Goal: Transaction & Acquisition: Purchase product/service

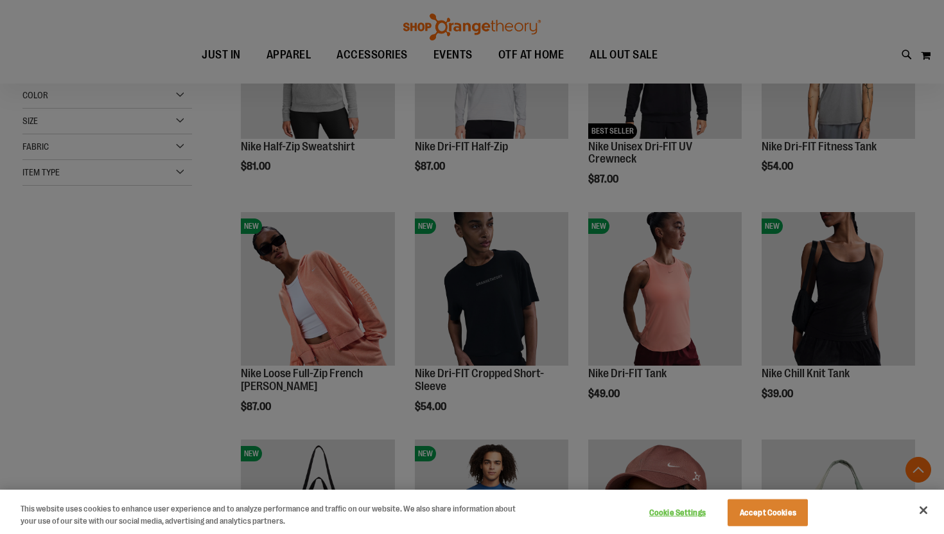
scroll to position [278, 0]
click at [927, 507] on button "Close" at bounding box center [924, 510] width 28 height 28
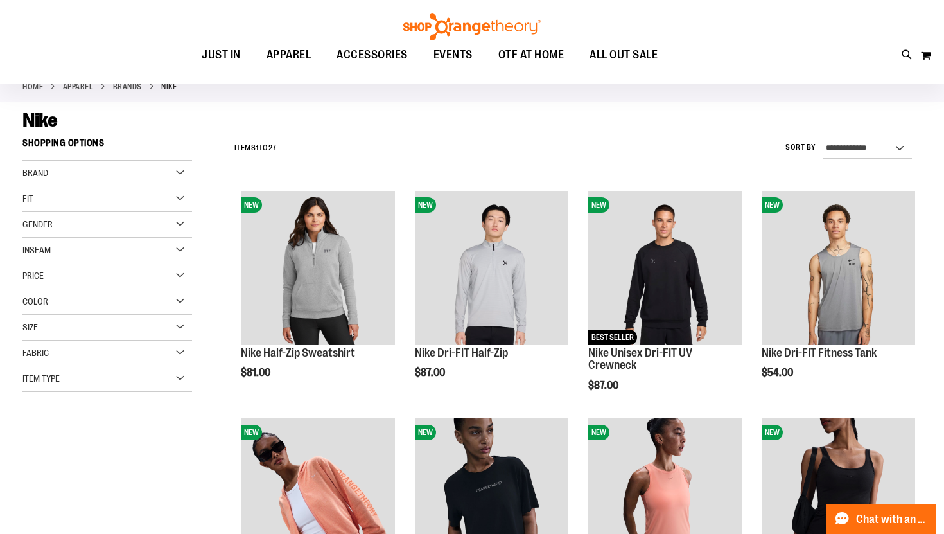
scroll to position [0, 0]
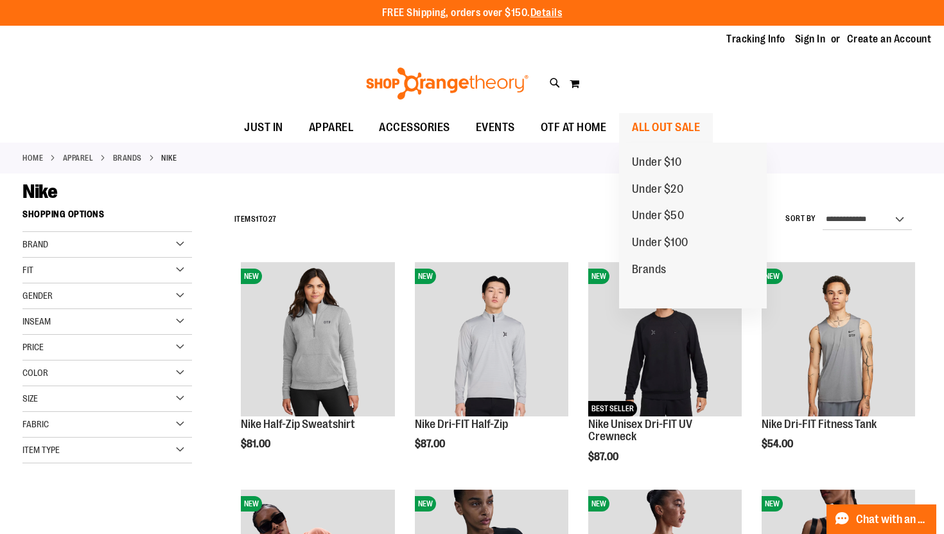
click at [673, 129] on span "ALL OUT SALE" at bounding box center [666, 127] width 68 height 29
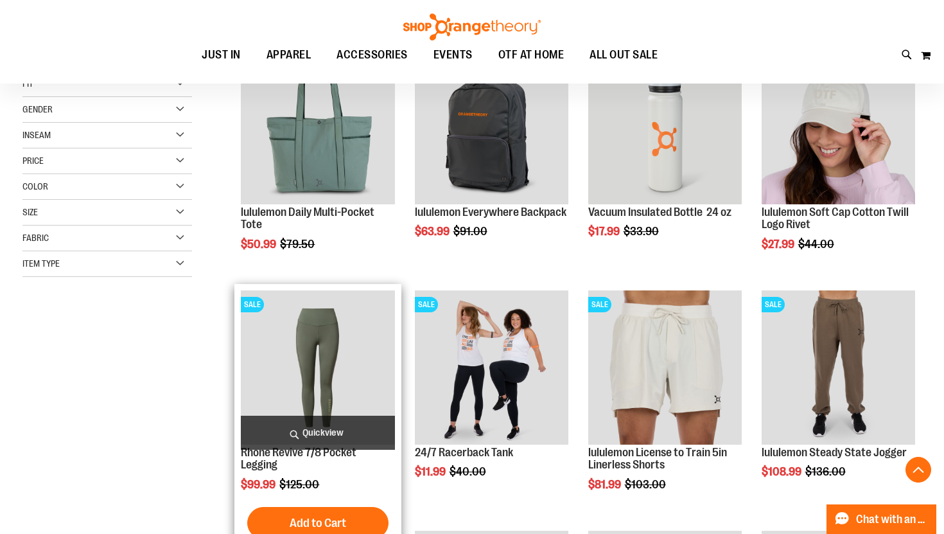
scroll to position [216, 0]
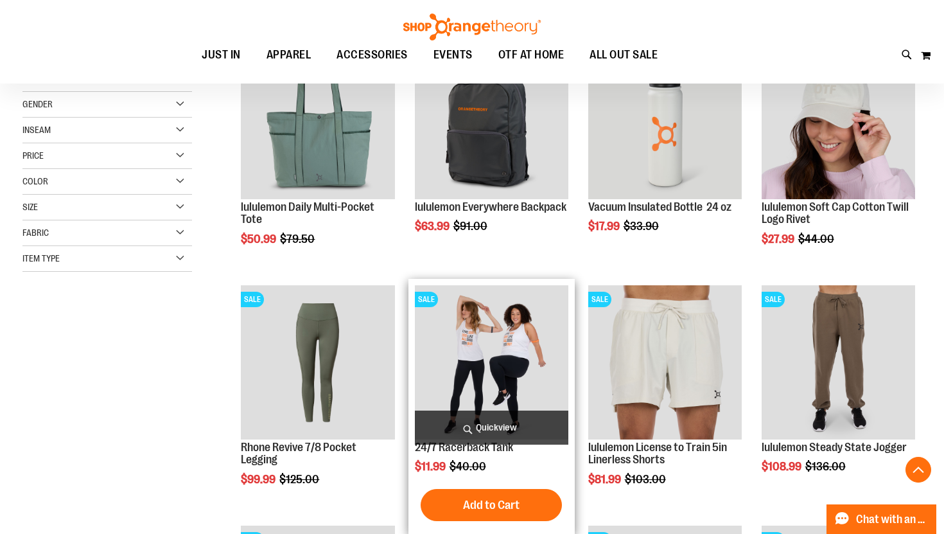
click at [465, 373] on img "product" at bounding box center [492, 362] width 154 height 154
click at [470, 361] on img "product" at bounding box center [492, 362] width 154 height 154
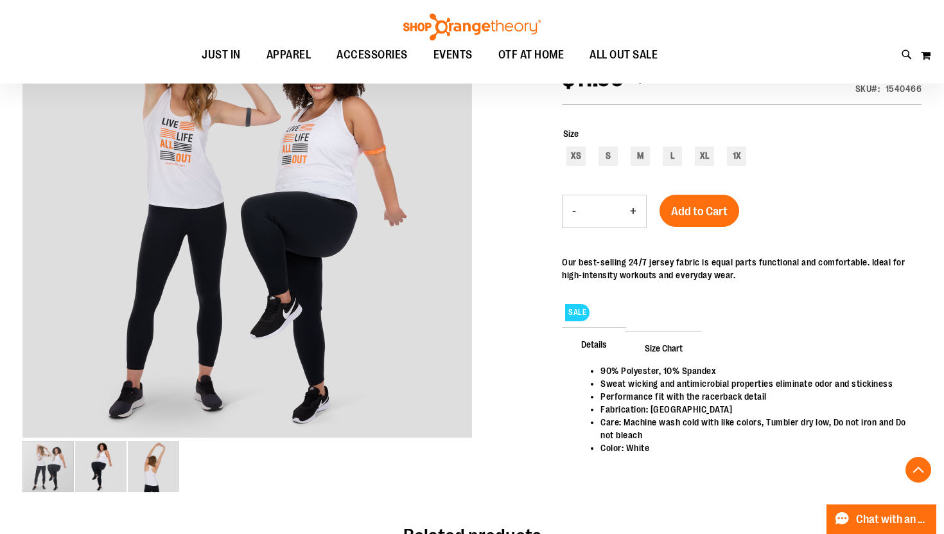
scroll to position [197, 0]
click at [678, 347] on span "Size Chart" at bounding box center [664, 346] width 76 height 33
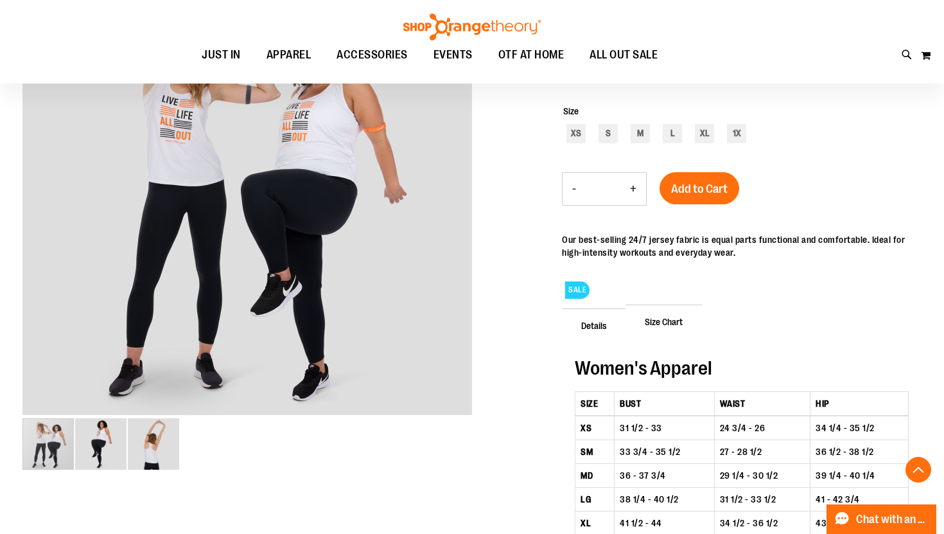
scroll to position [218, 0]
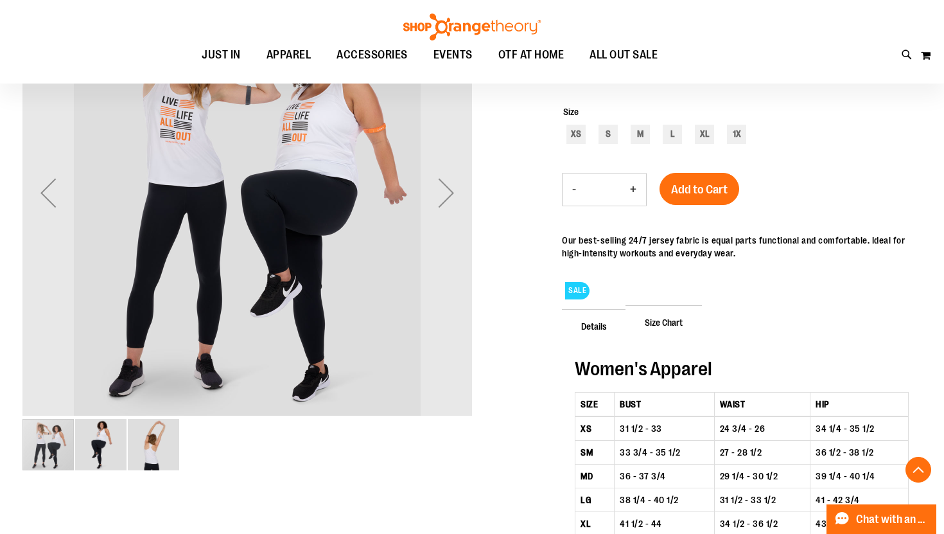
click at [101, 441] on img "image 2 of 3" at bounding box center [100, 444] width 51 height 51
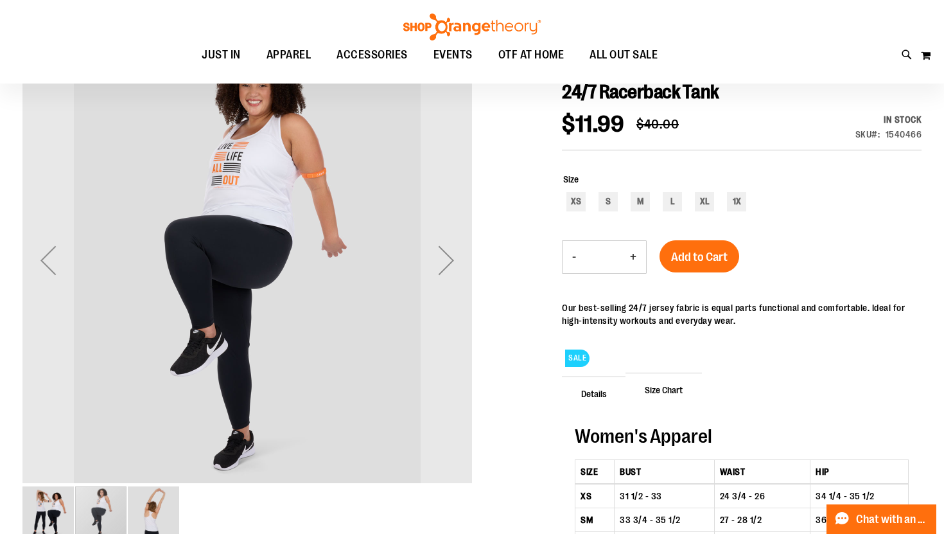
scroll to position [199, 0]
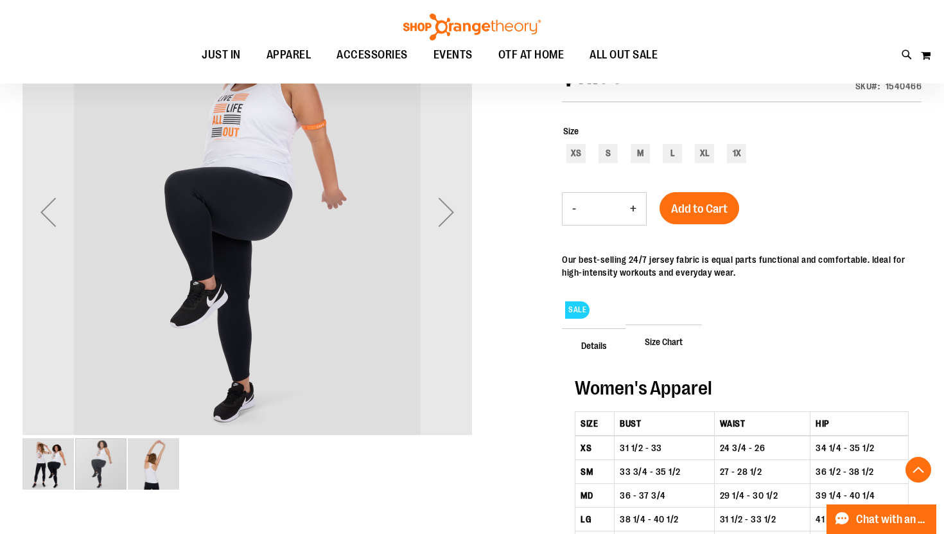
click at [152, 467] on img "image 3 of 3" at bounding box center [153, 463] width 51 height 51
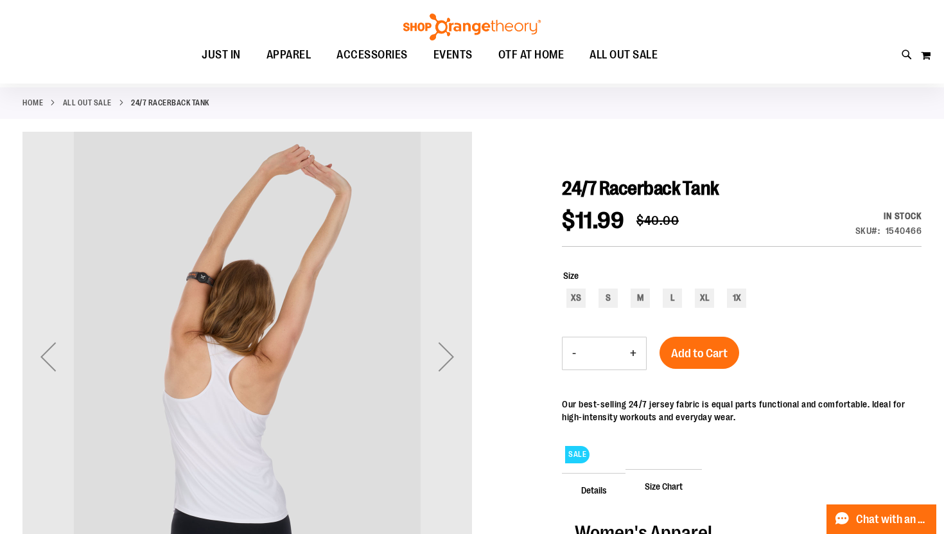
scroll to position [55, 0]
click at [444, 358] on div "Next" at bounding box center [446, 355] width 51 height 51
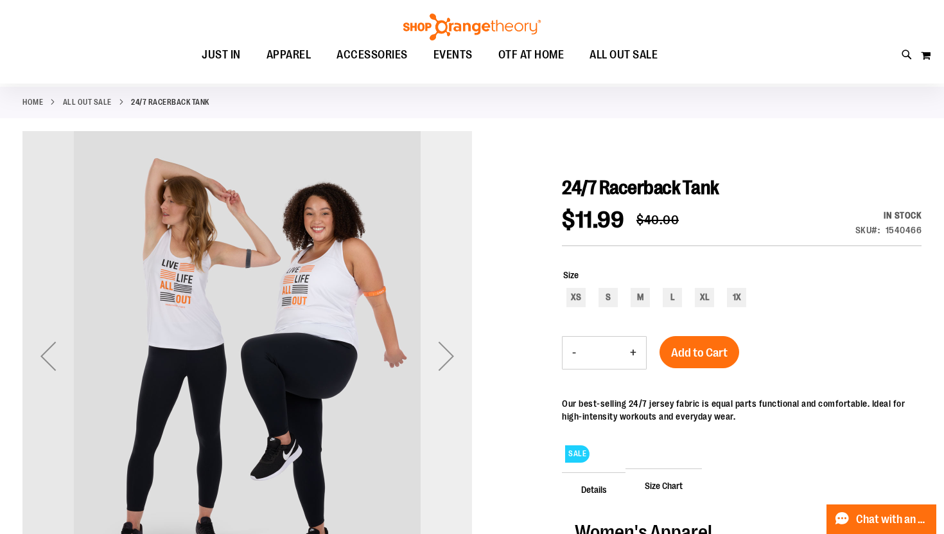
click at [444, 358] on div "Next" at bounding box center [446, 355] width 51 height 51
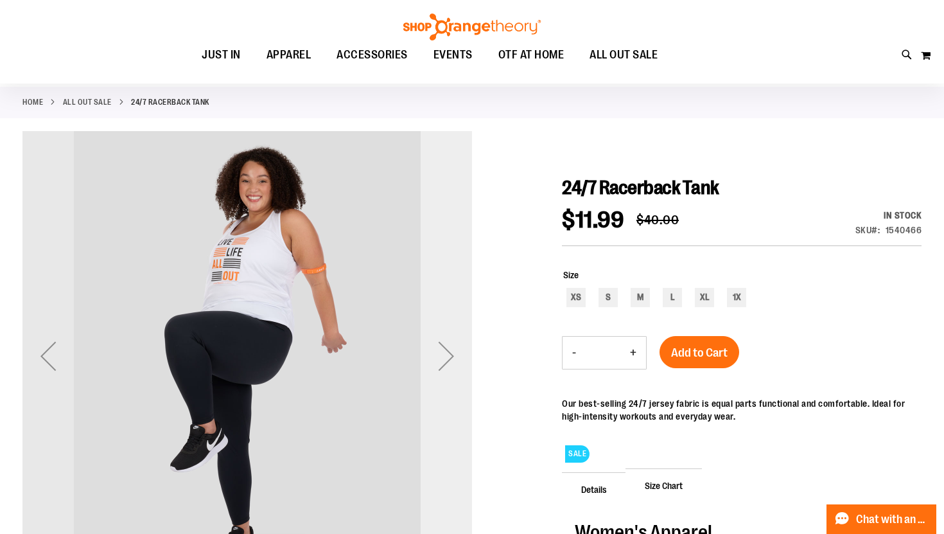
click at [444, 358] on div "Next" at bounding box center [446, 355] width 51 height 51
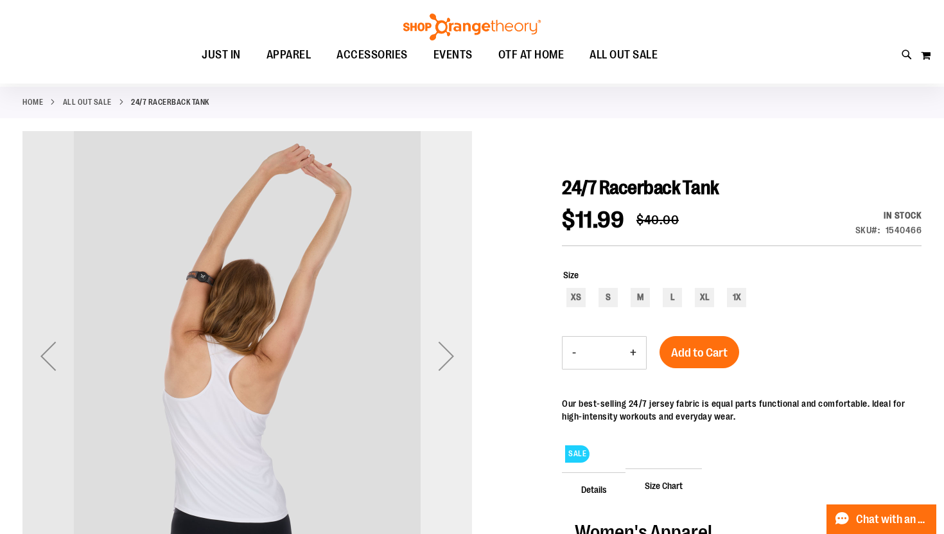
click at [444, 358] on div "Next" at bounding box center [446, 355] width 51 height 51
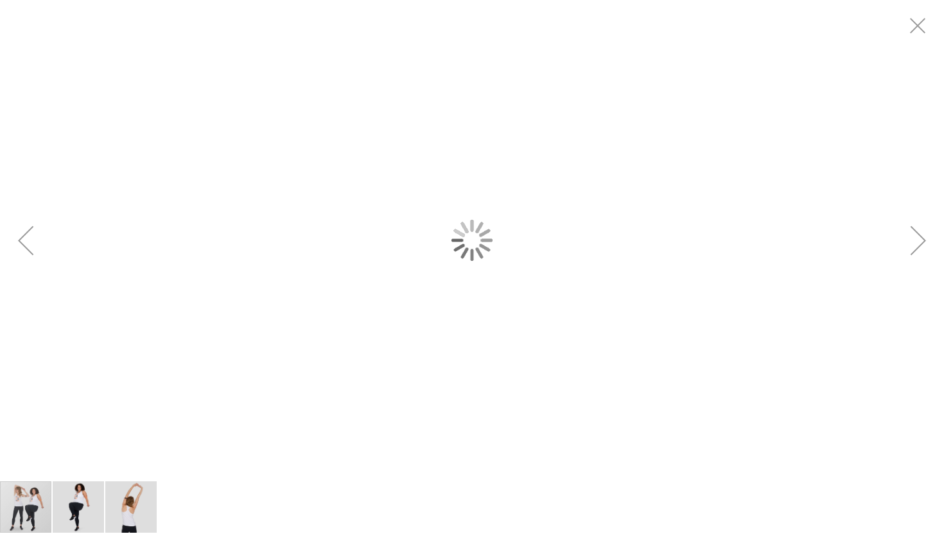
scroll to position [0, 0]
click at [209, 274] on div "carousel" at bounding box center [472, 240] width 944 height 480
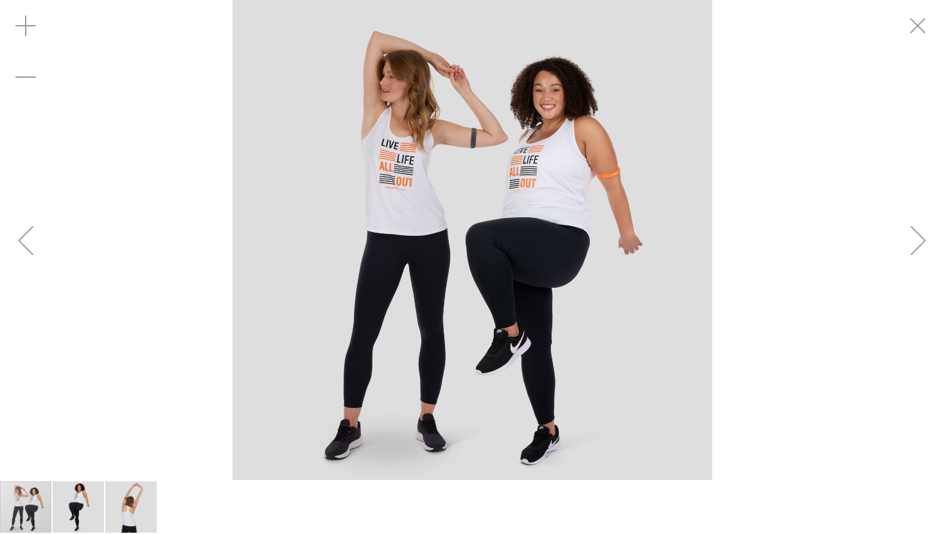
click at [439, 154] on img "carousel" at bounding box center [473, 240] width 480 height 480
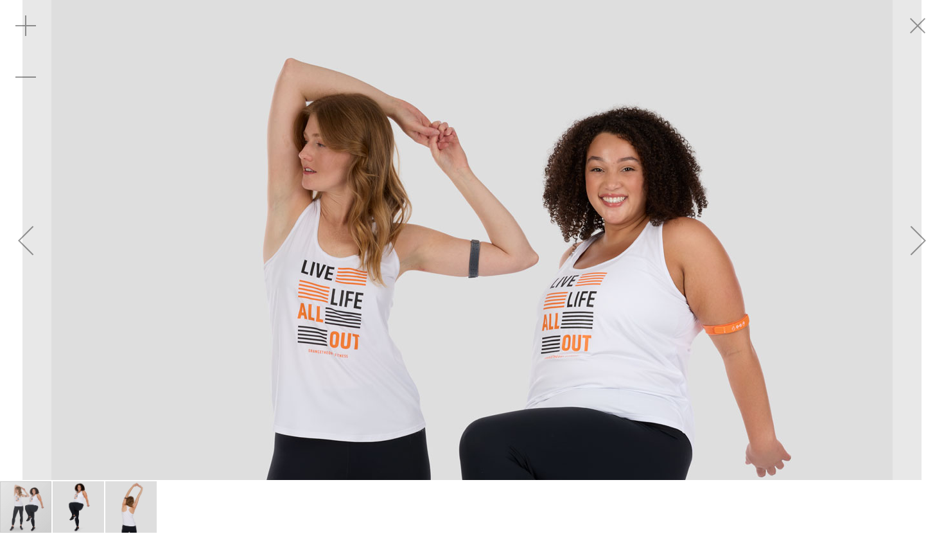
drag, startPoint x: 382, startPoint y: 62, endPoint x: 398, endPoint y: 161, distance: 100.1
click at [398, 161] on img "carousel" at bounding box center [471, 449] width 899 height 899
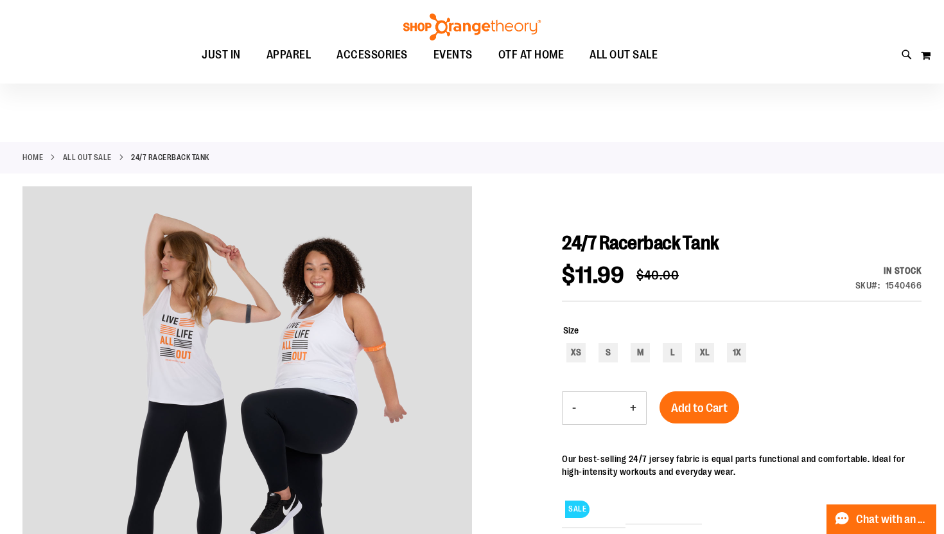
scroll to position [55, 0]
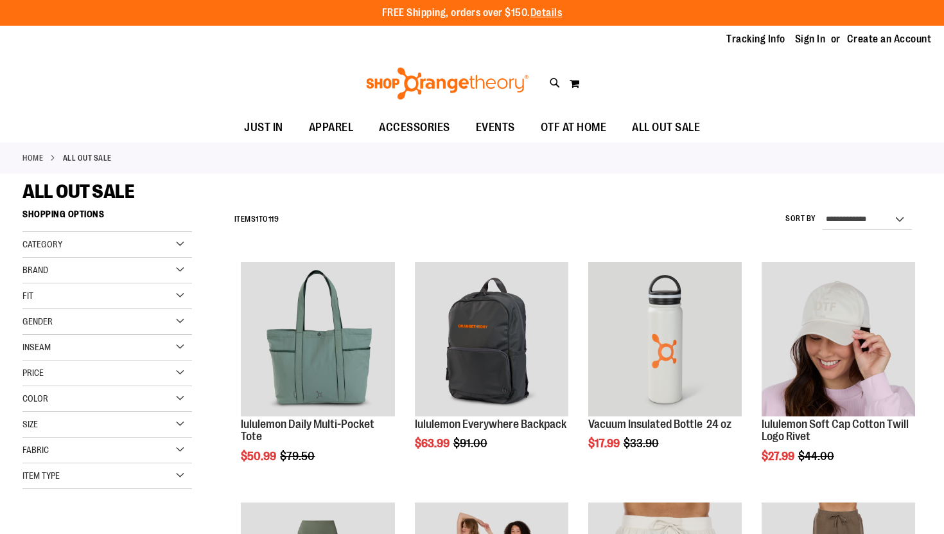
scroll to position [216, 0]
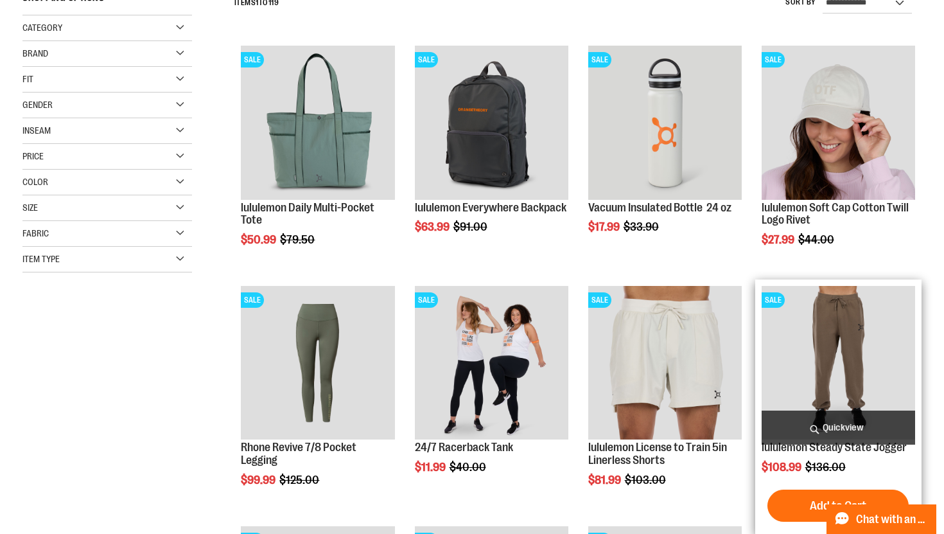
click at [838, 339] on img "product" at bounding box center [839, 363] width 154 height 154
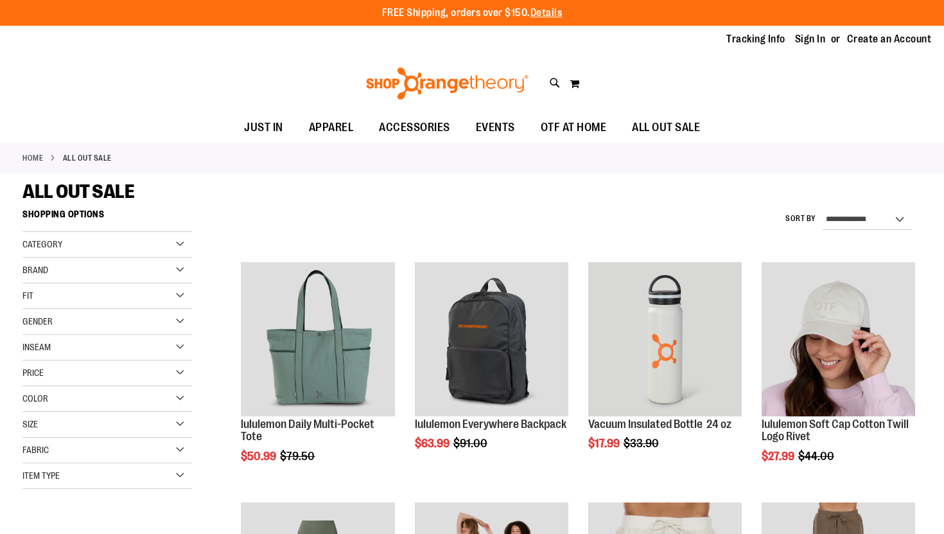
scroll to position [216, 0]
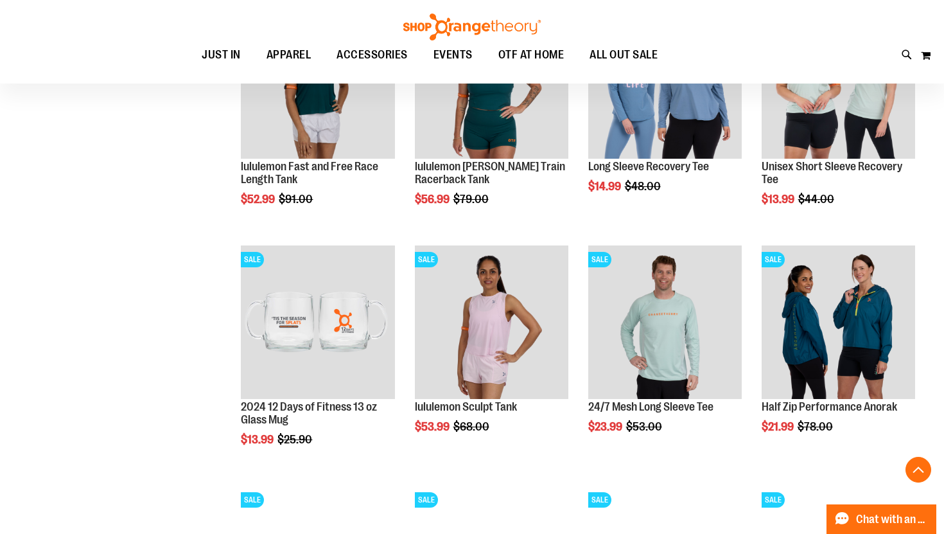
scroll to position [981, 0]
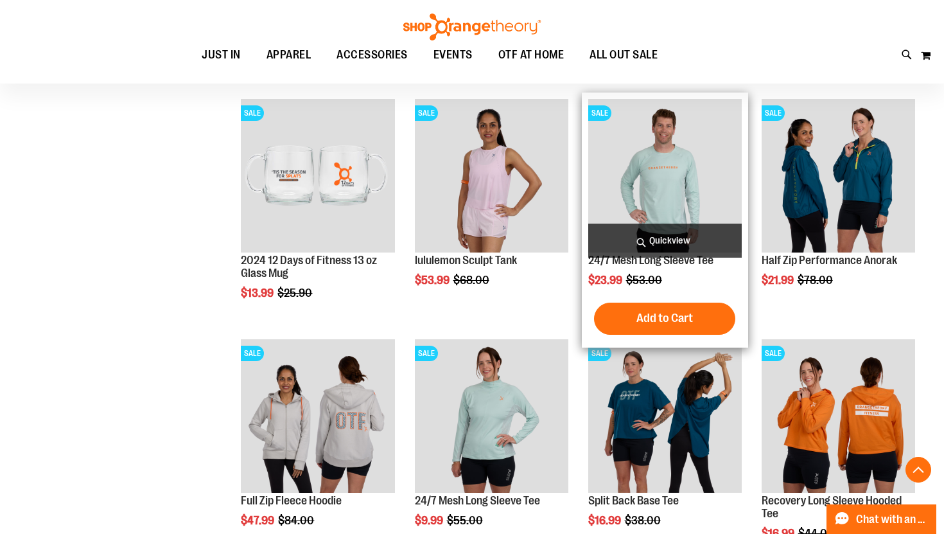
scroll to position [1125, 0]
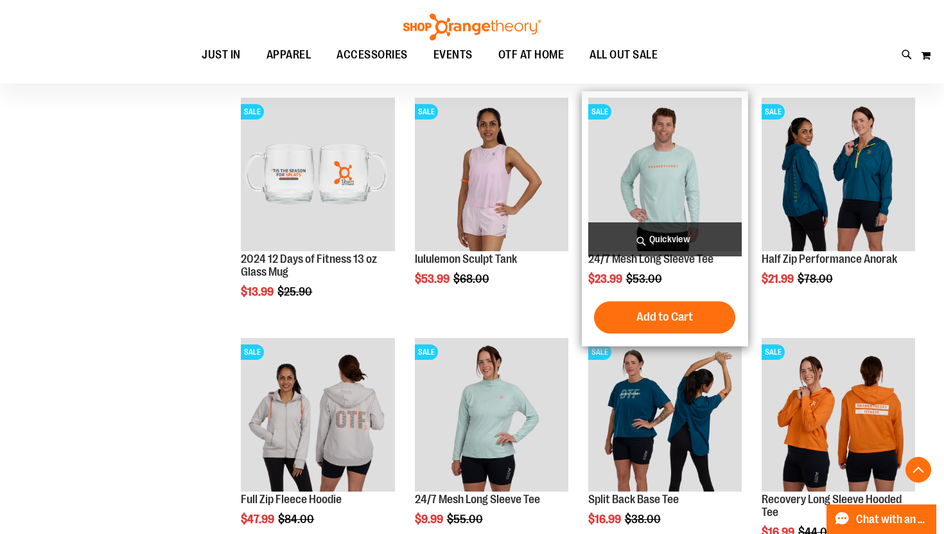
click at [658, 162] on img "product" at bounding box center [665, 175] width 154 height 154
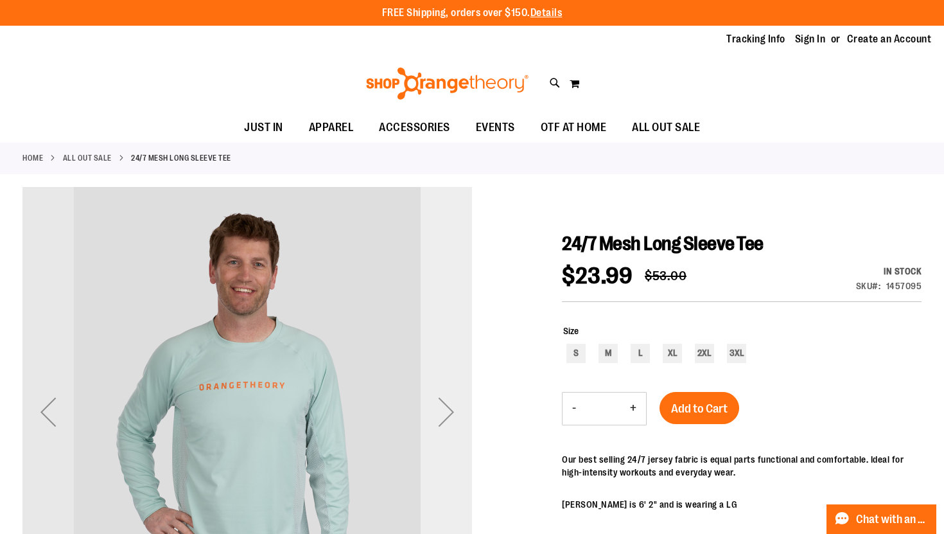
click at [444, 410] on div "Next" at bounding box center [446, 411] width 51 height 51
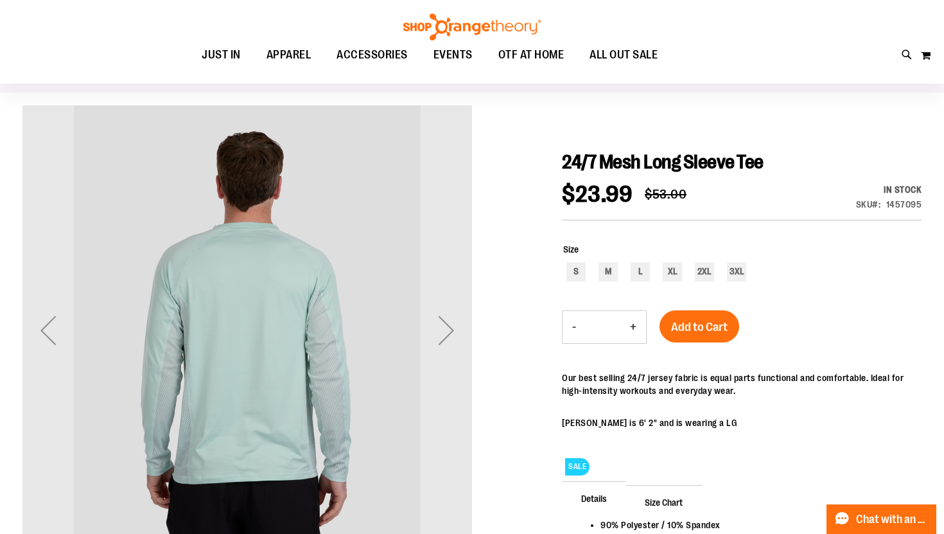
scroll to position [84, 0]
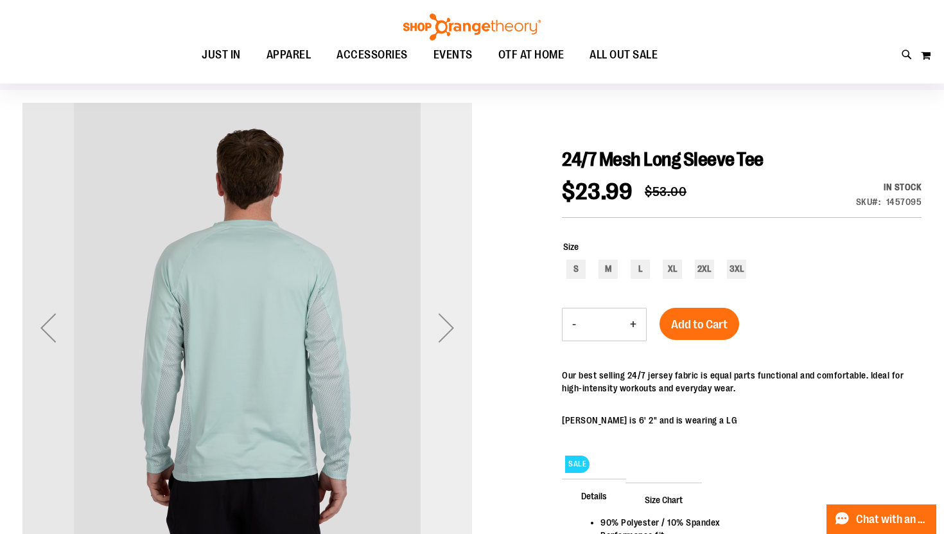
click at [448, 332] on div "Next" at bounding box center [446, 327] width 51 height 51
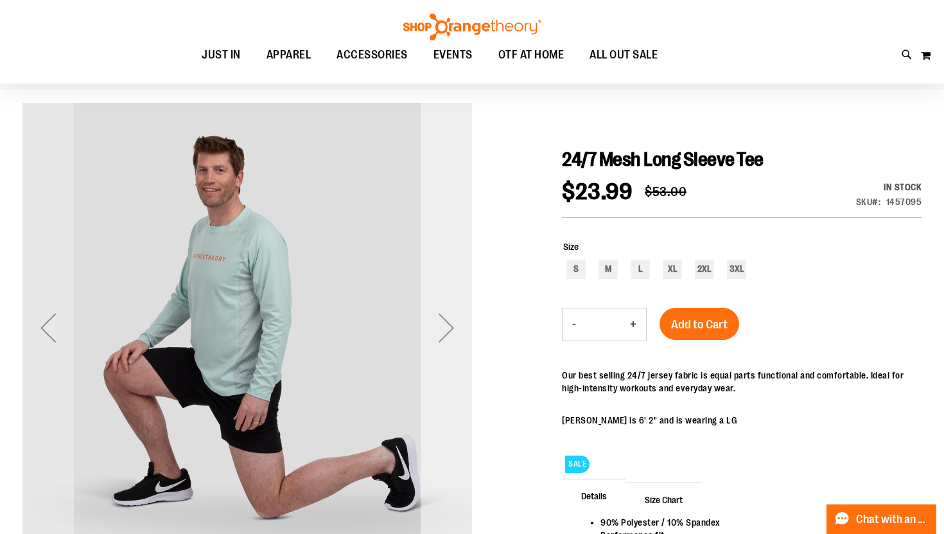
click at [448, 327] on div "Next" at bounding box center [446, 327] width 51 height 51
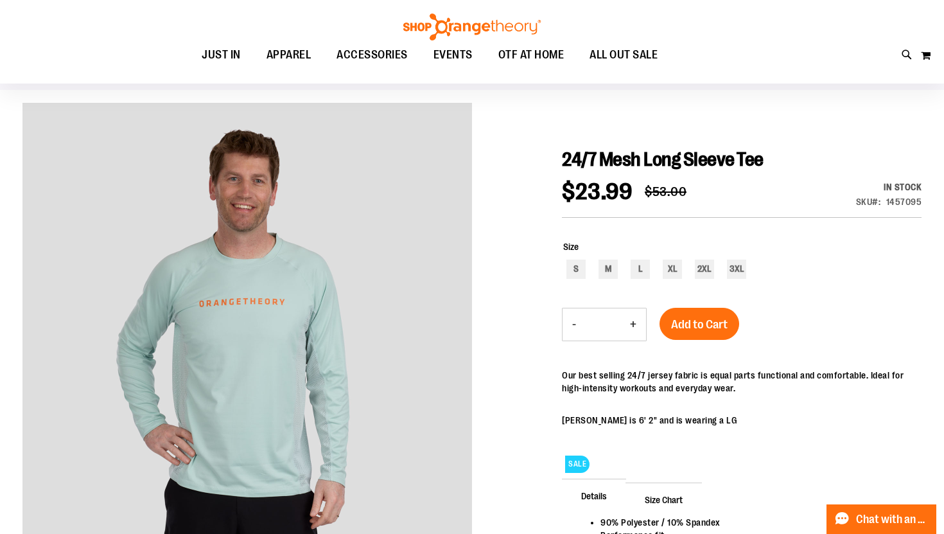
click at [662, 496] on span "Size Chart" at bounding box center [664, 498] width 76 height 33
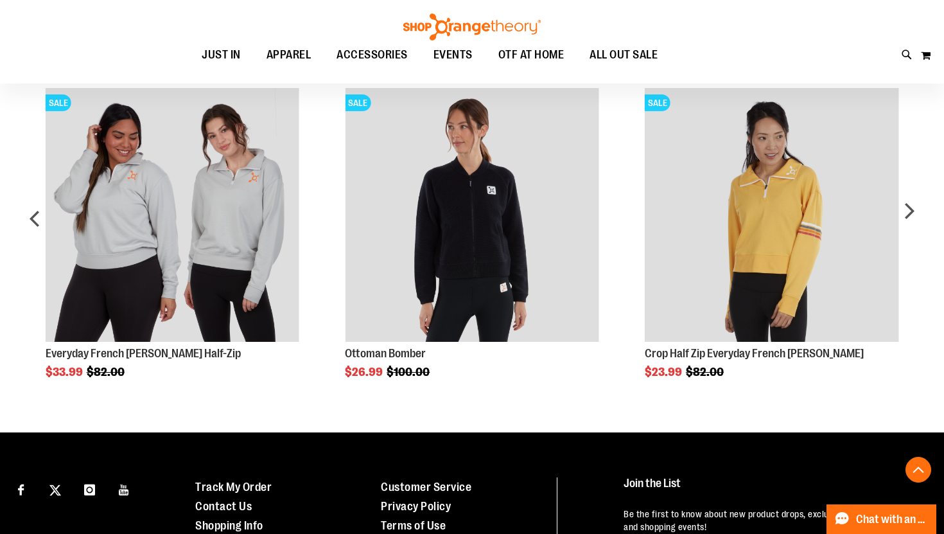
scroll to position [822, 0]
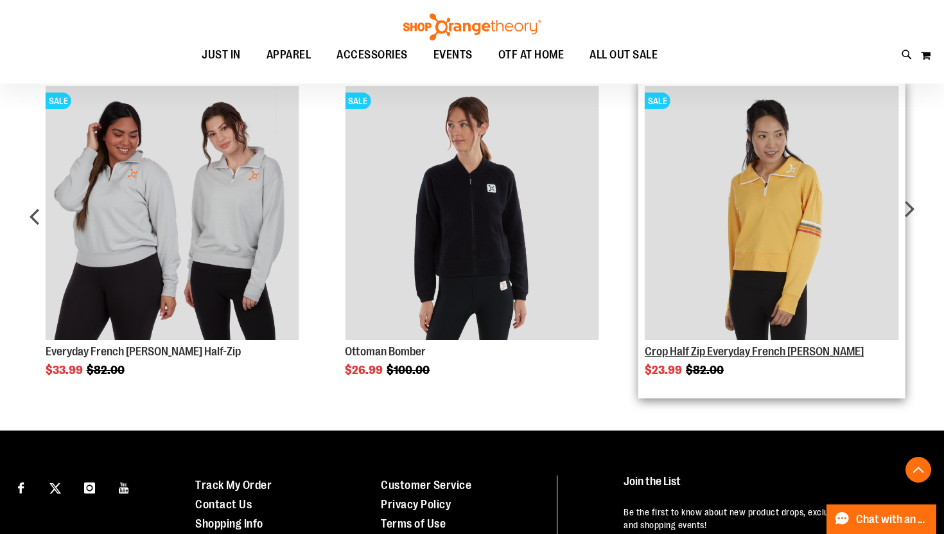
click at [755, 348] on link "Crop Half Zip Everyday French [PERSON_NAME]" at bounding box center [754, 351] width 219 height 13
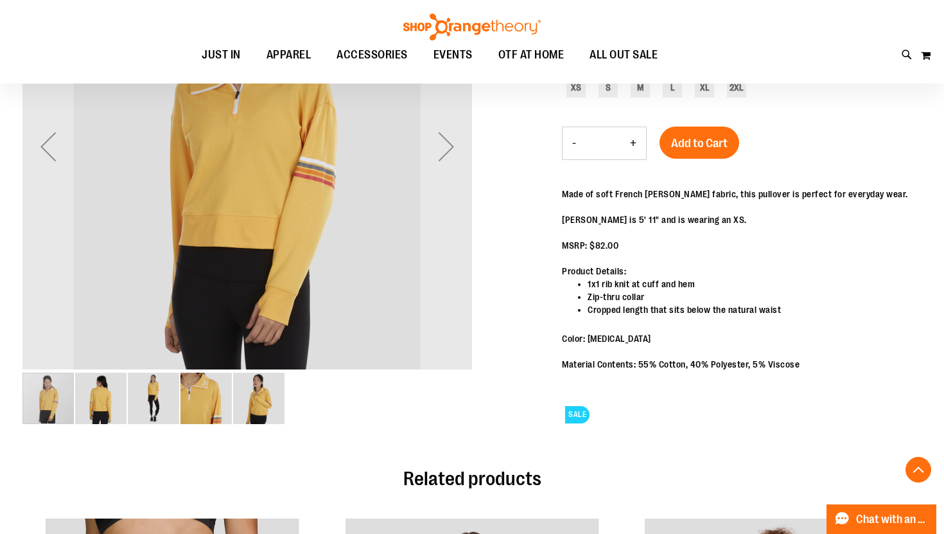
scroll to position [285, 0]
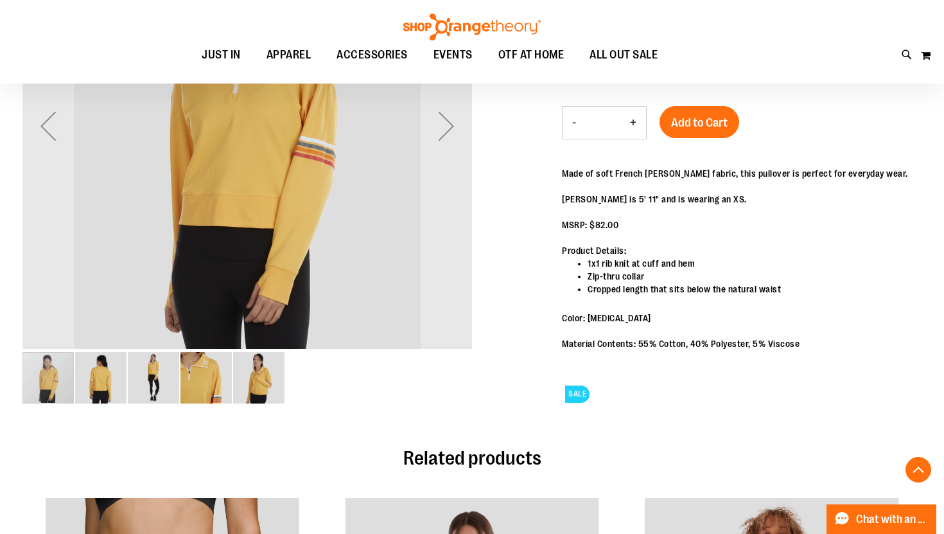
click at [105, 383] on img "image 2 of 5" at bounding box center [100, 377] width 51 height 51
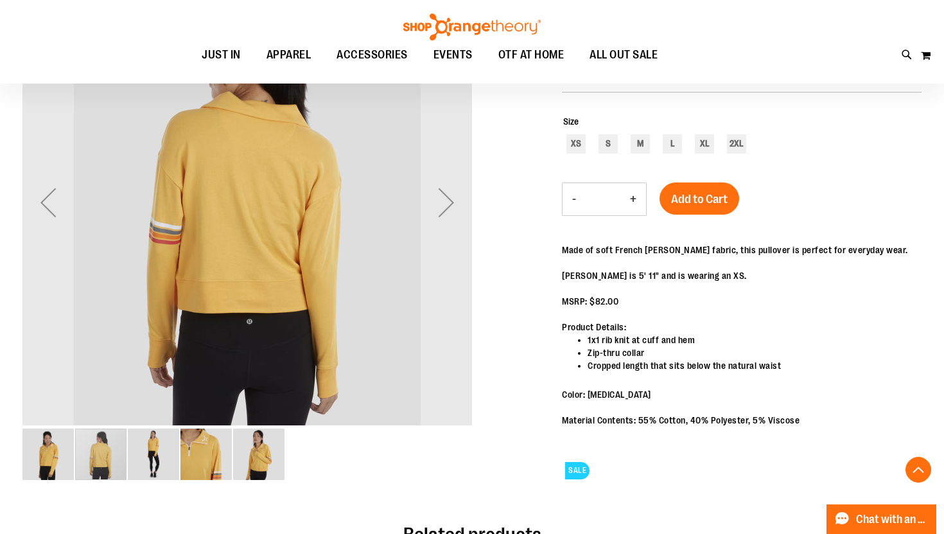
scroll to position [218, 0]
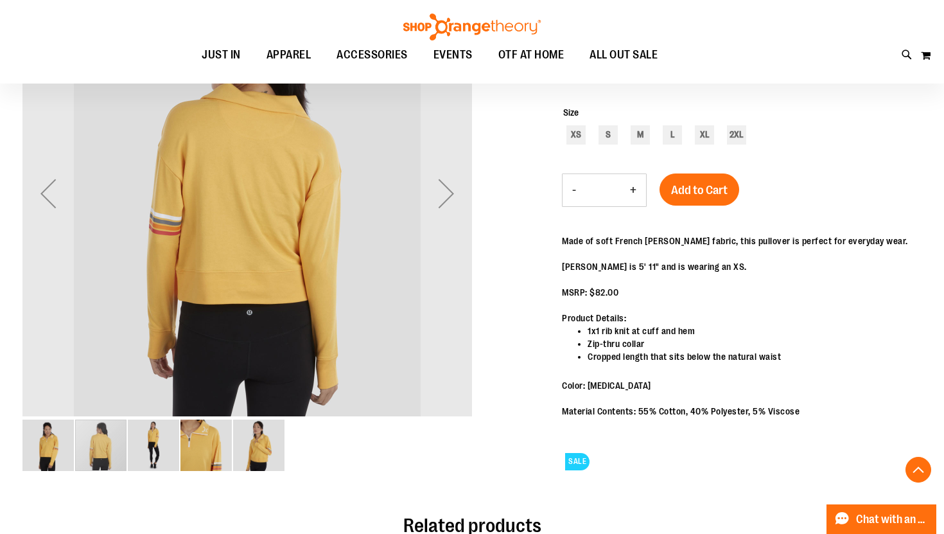
click at [157, 443] on img "image 3 of 5" at bounding box center [153, 444] width 51 height 51
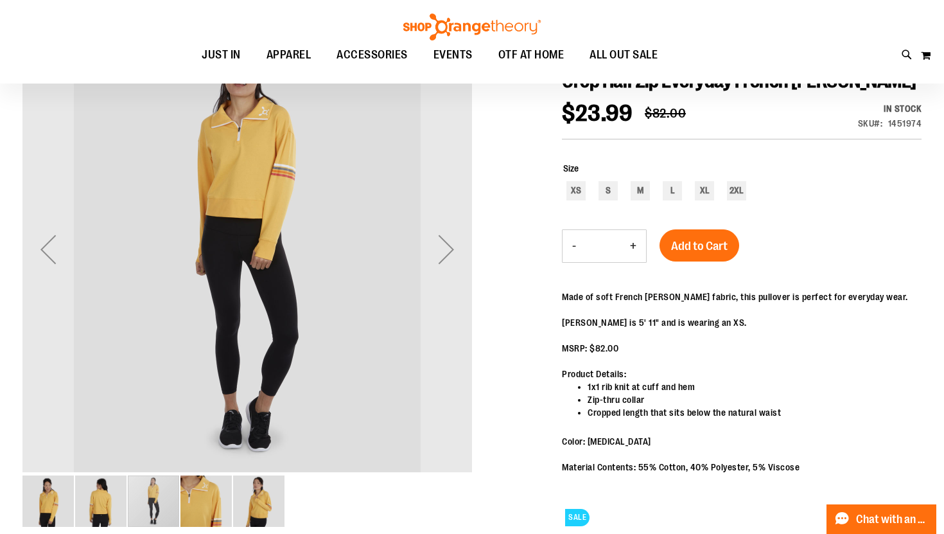
scroll to position [166, 0]
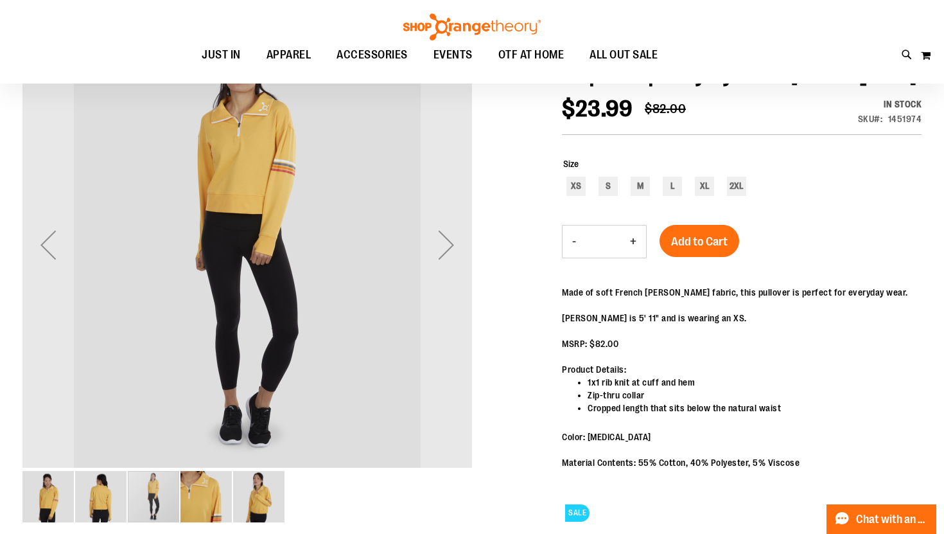
click at [208, 502] on img "image 4 of 5" at bounding box center [205, 496] width 51 height 51
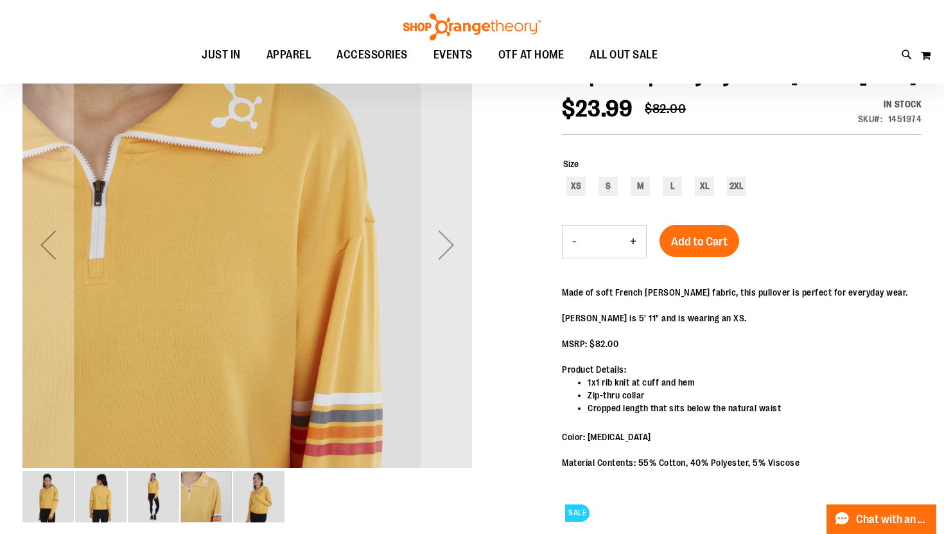
click at [255, 492] on img "image 5 of 5" at bounding box center [258, 496] width 51 height 51
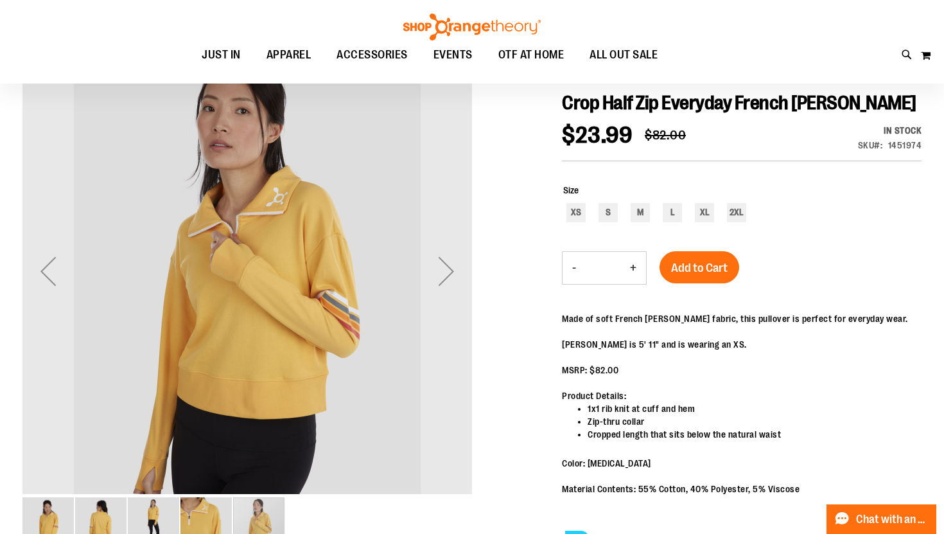
scroll to position [128, 0]
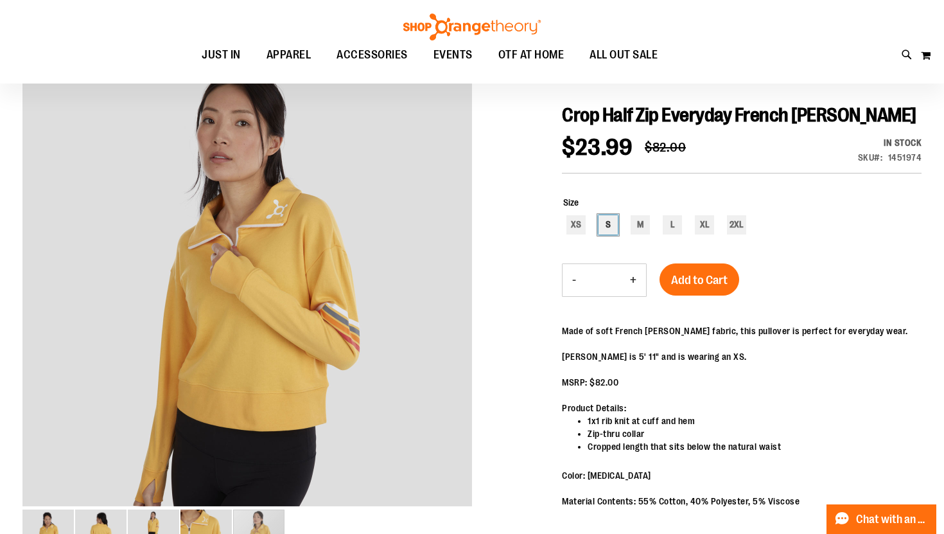
click at [612, 225] on div "S" at bounding box center [608, 224] width 19 height 19
type input "***"
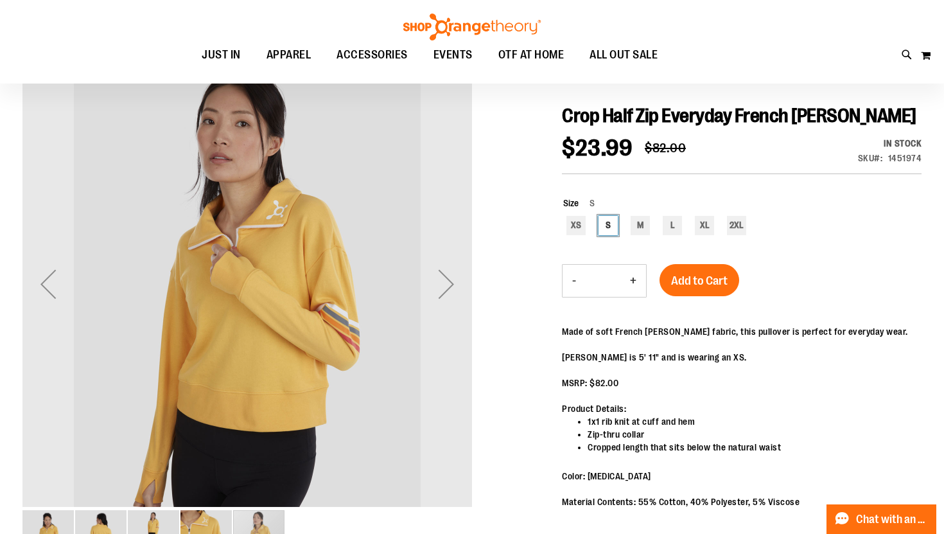
scroll to position [116, 0]
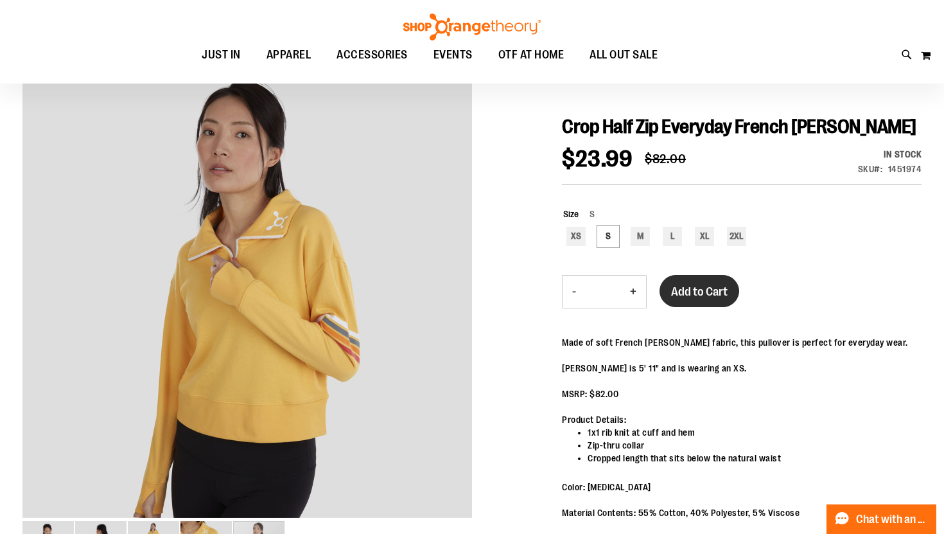
click at [706, 289] on span "Add to Cart" at bounding box center [699, 292] width 57 height 14
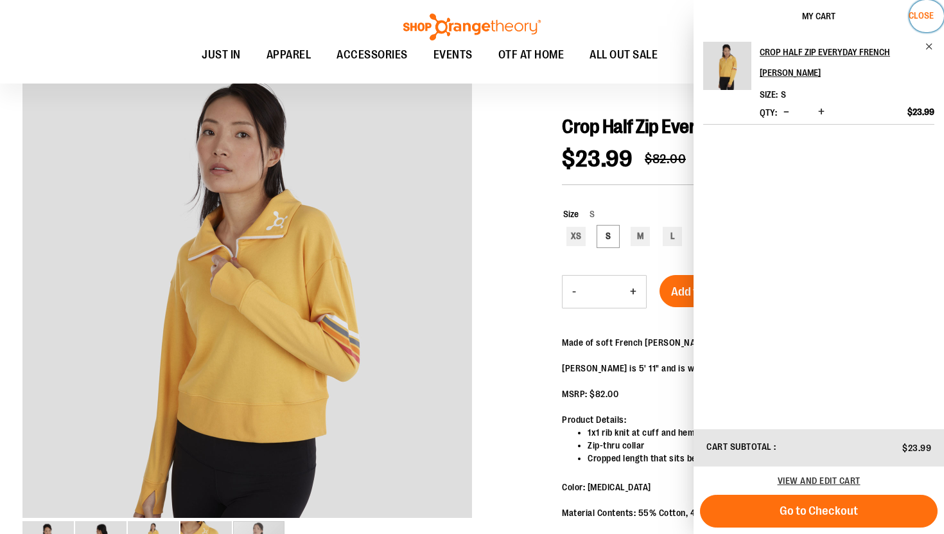
click at [918, 12] on span "Close" at bounding box center [921, 15] width 25 height 10
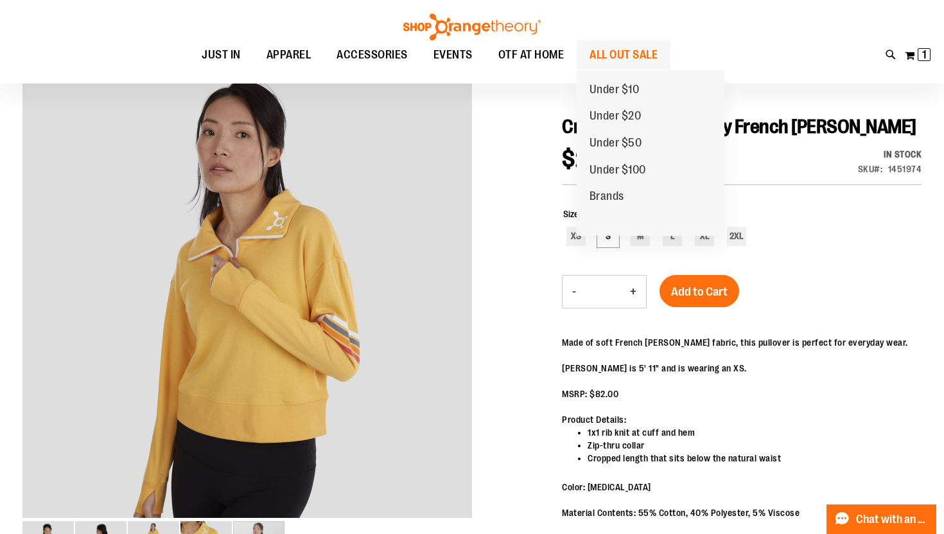
click at [621, 53] on span "ALL OUT SALE" at bounding box center [624, 54] width 68 height 29
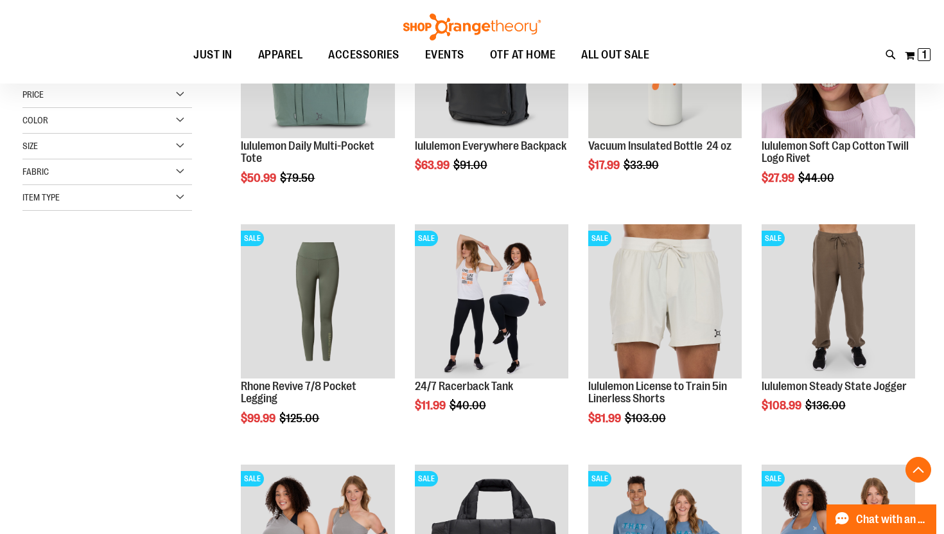
scroll to position [285, 0]
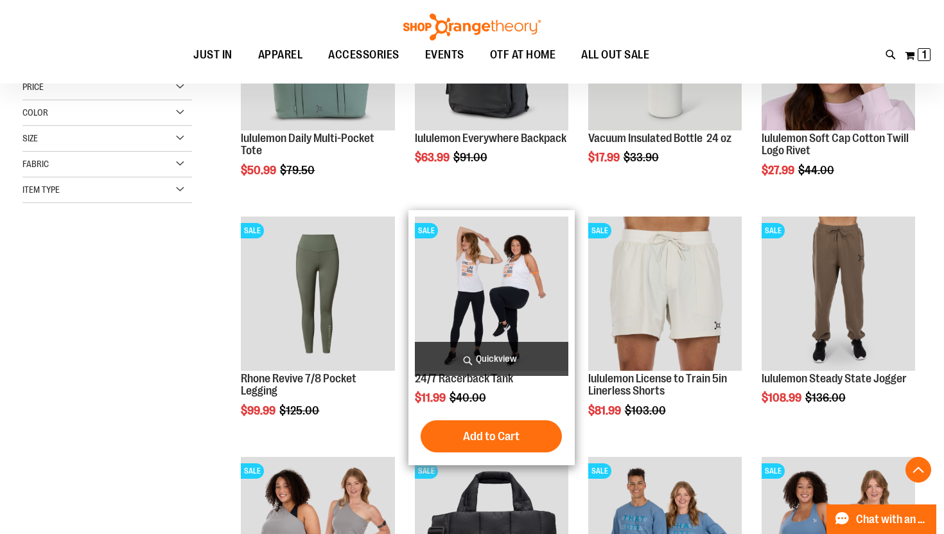
click at [488, 286] on img "product" at bounding box center [492, 293] width 154 height 154
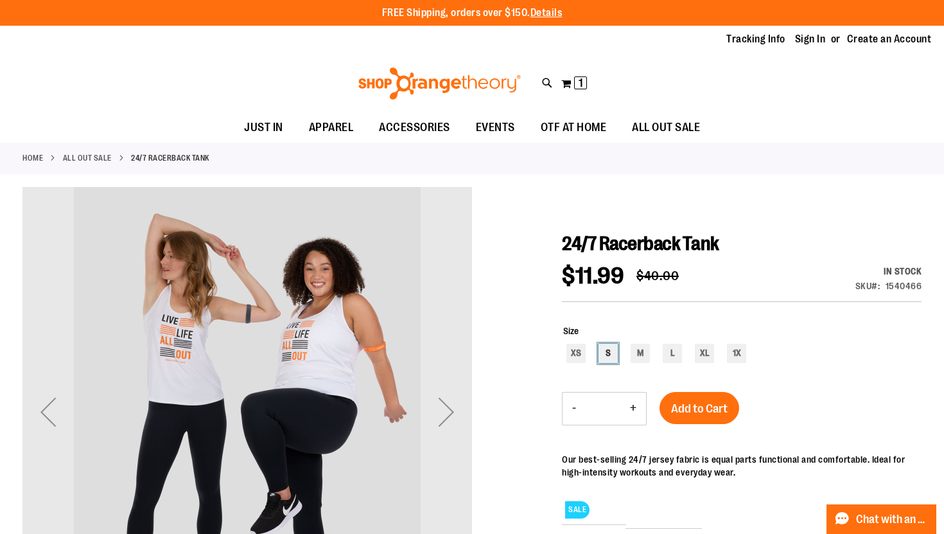
click at [612, 350] on div "S" at bounding box center [608, 353] width 19 height 19
type input "***"
click at [707, 406] on span "Add to Cart" at bounding box center [699, 408] width 57 height 14
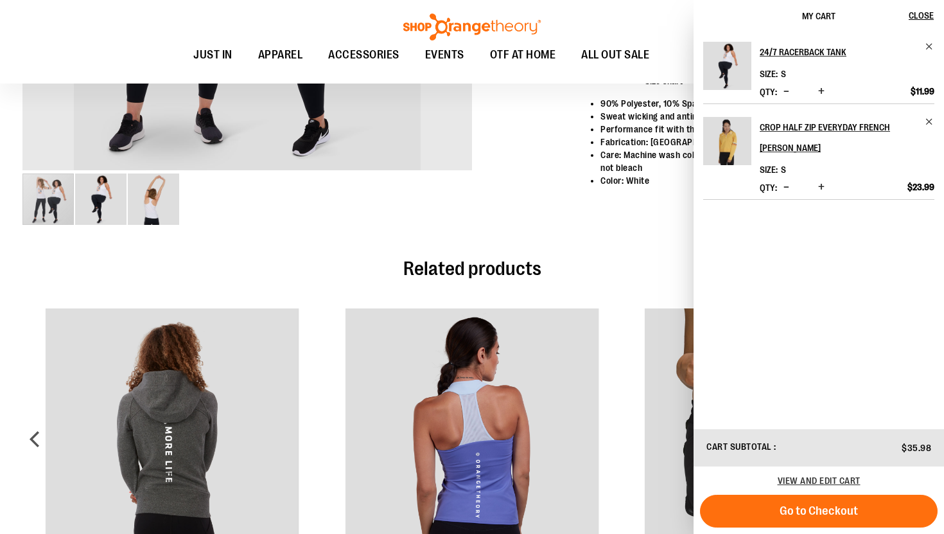
scroll to position [466, 0]
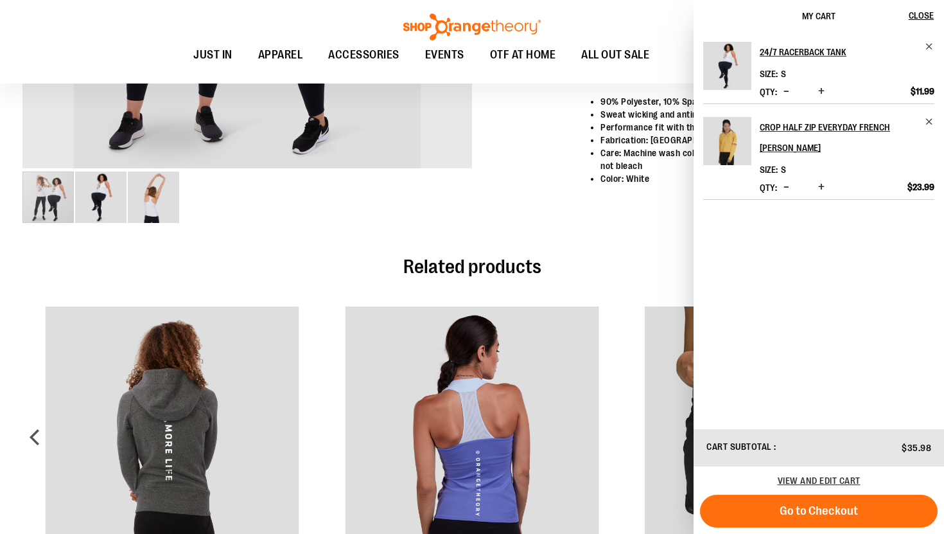
click at [301, 209] on div "carousel" at bounding box center [247, 197] width 450 height 54
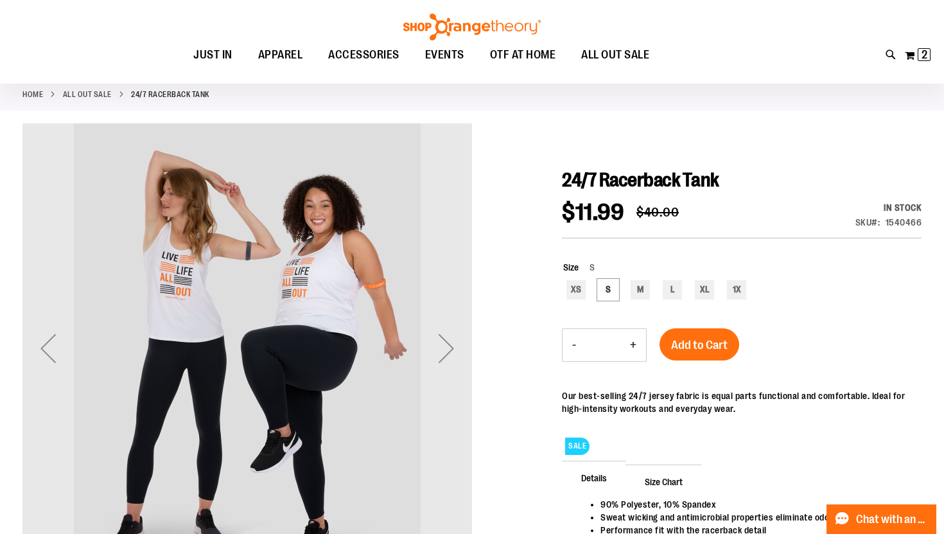
scroll to position [0, 0]
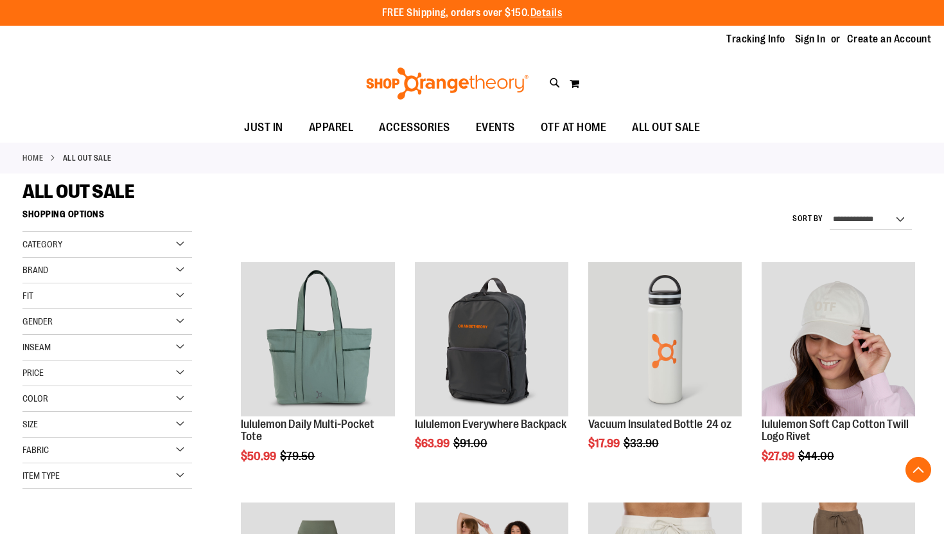
scroll to position [362, 0]
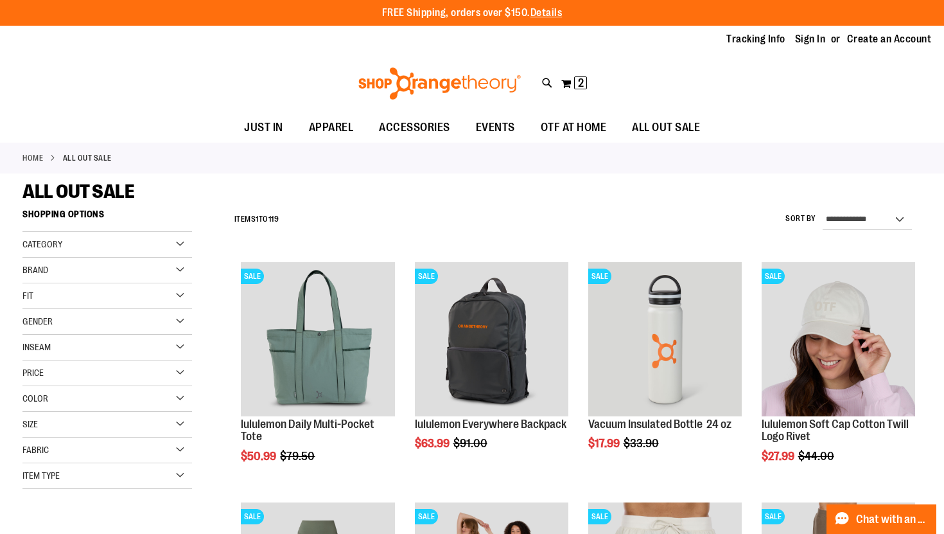
click at [91, 268] on div "Brand" at bounding box center [107, 271] width 170 height 26
click at [127, 266] on div "Brand" at bounding box center [107, 271] width 170 height 26
click at [31, 295] on link "Nike" at bounding box center [100, 296] width 163 height 13
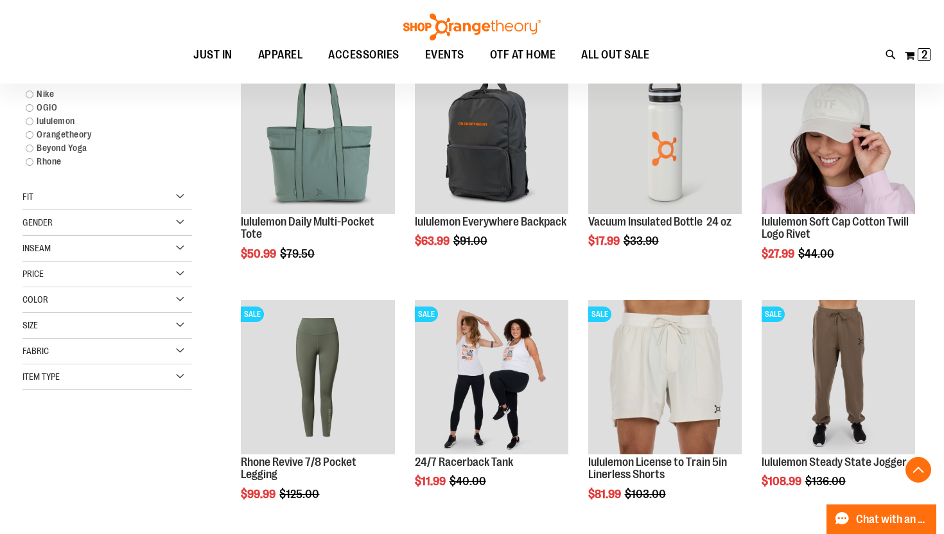
scroll to position [203, 0]
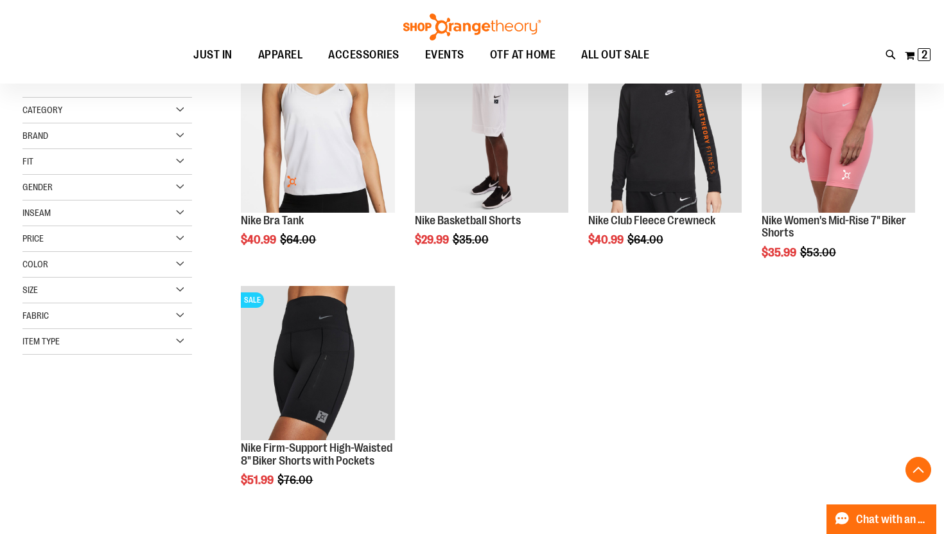
scroll to position [198, 0]
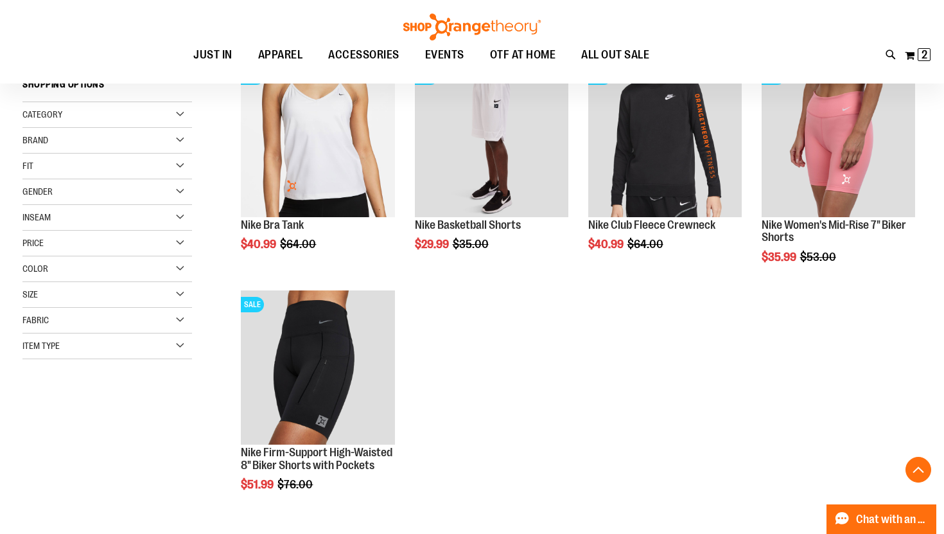
click at [181, 140] on div "Brand" at bounding box center [107, 141] width 170 height 26
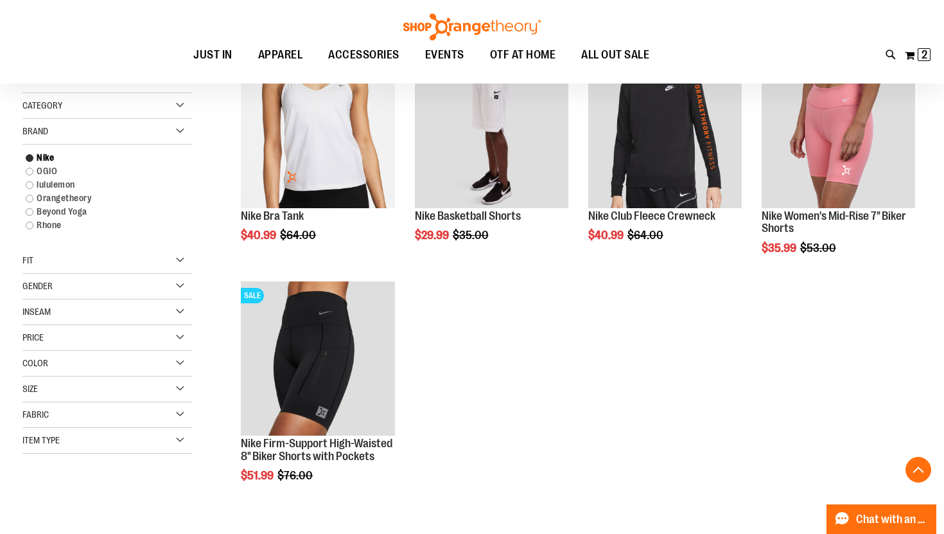
scroll to position [211, 0]
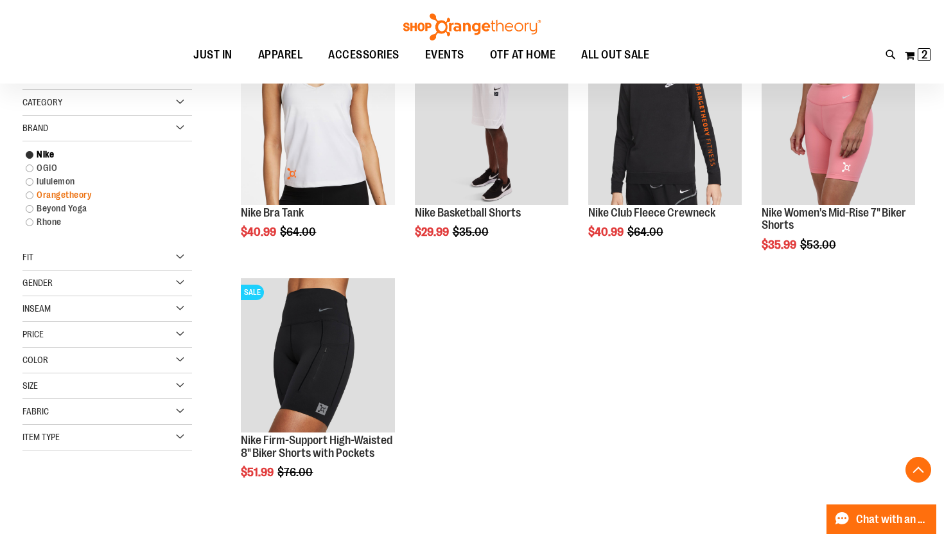
click at [86, 192] on link "Orangetheory" at bounding box center [100, 194] width 163 height 13
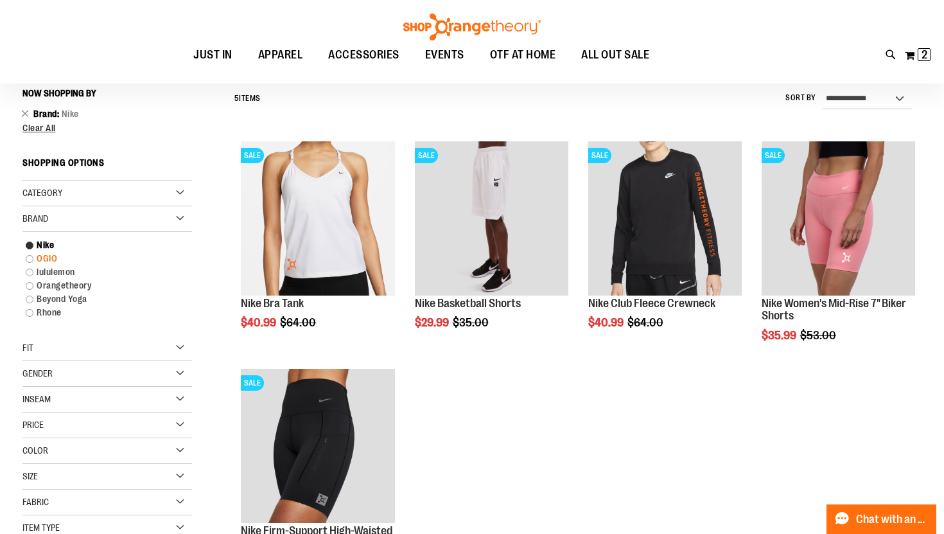
scroll to position [119, 0]
click at [34, 283] on link "Orangetheory" at bounding box center [100, 285] width 163 height 13
click at [28, 286] on link "Orangetheory" at bounding box center [100, 285] width 163 height 13
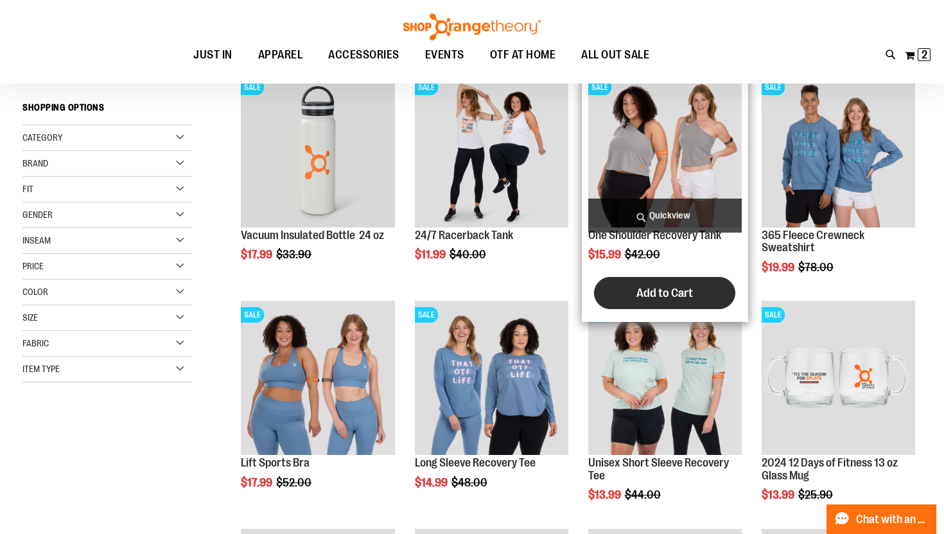
scroll to position [197, 0]
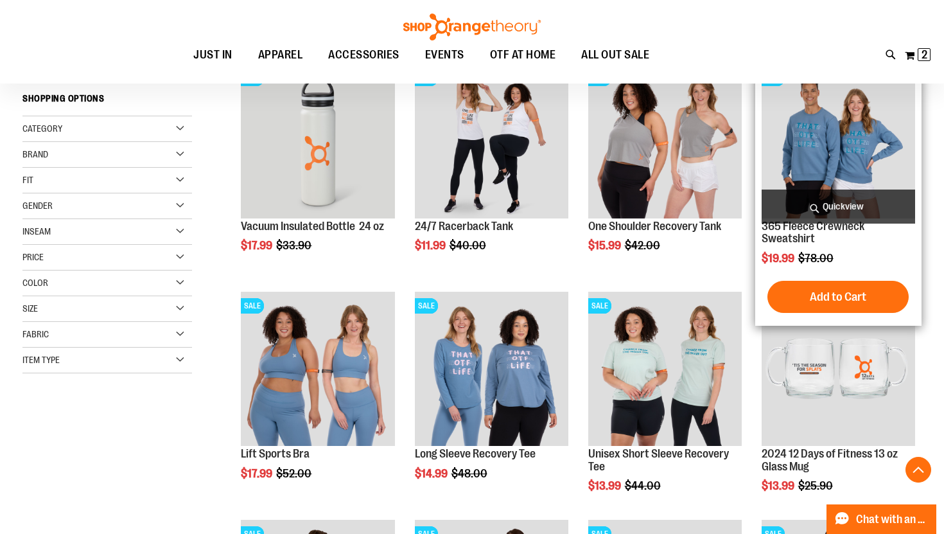
click at [842, 151] on img "product" at bounding box center [839, 141] width 154 height 154
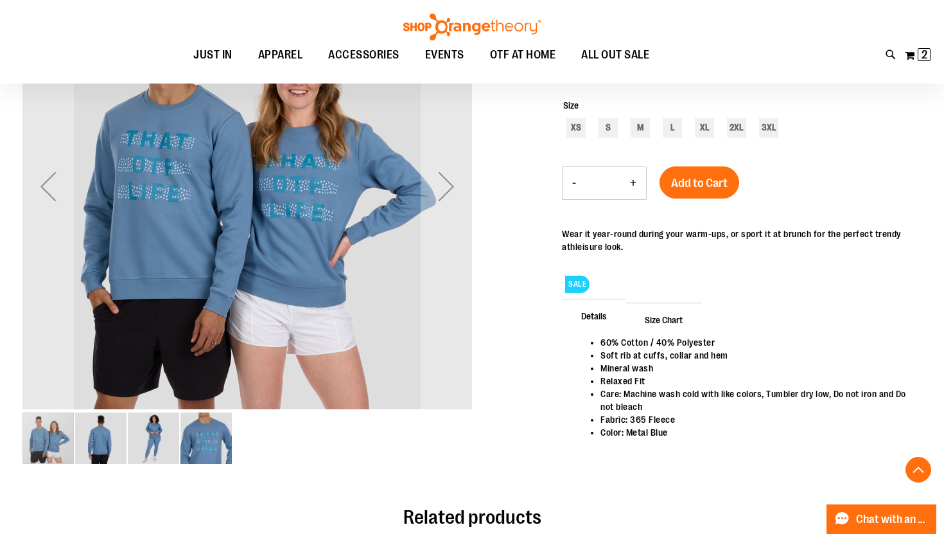
scroll to position [229, 0]
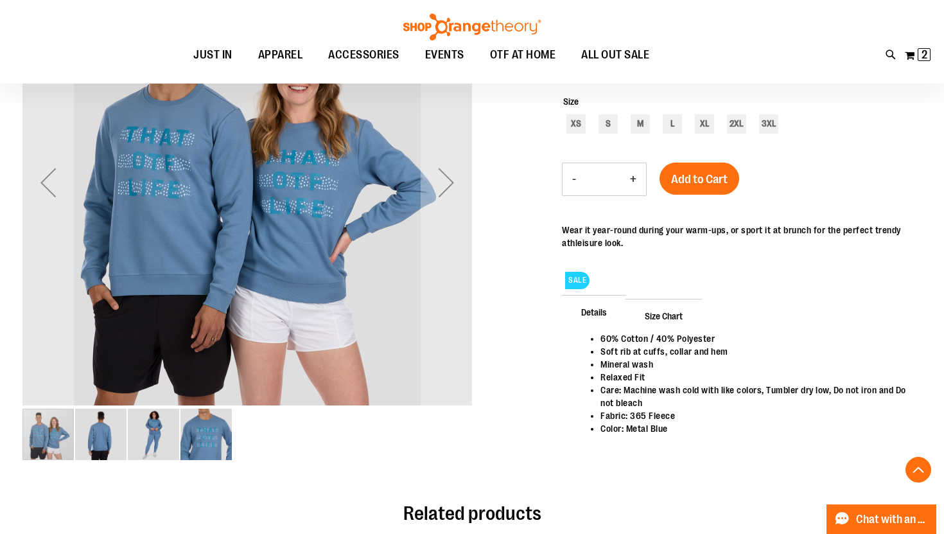
click at [96, 428] on img "image 2 of 4" at bounding box center [100, 434] width 51 height 51
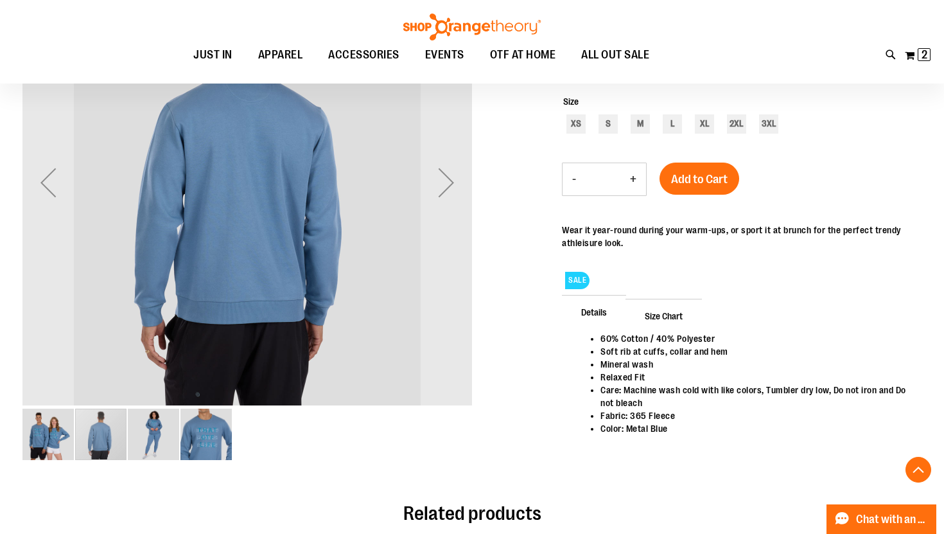
click at [148, 435] on img "image 3 of 4" at bounding box center [153, 434] width 51 height 51
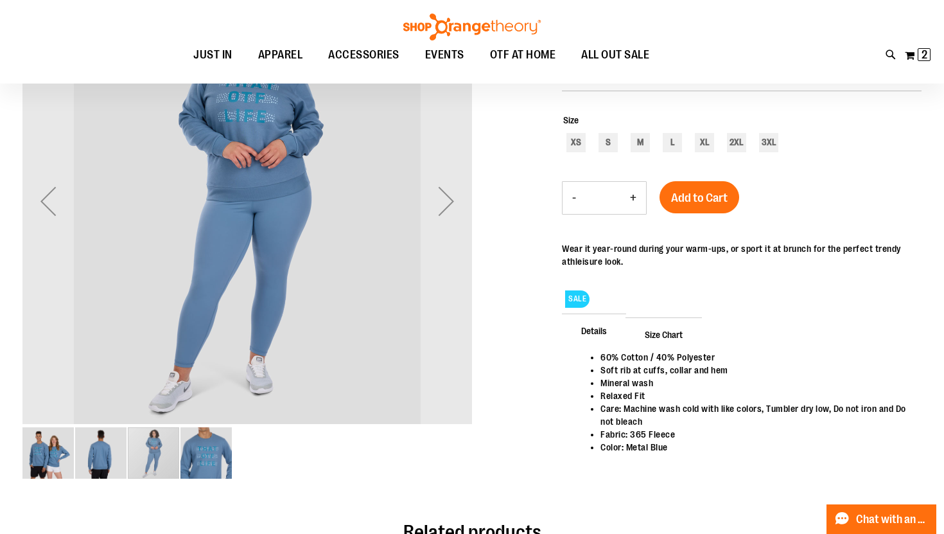
scroll to position [223, 0]
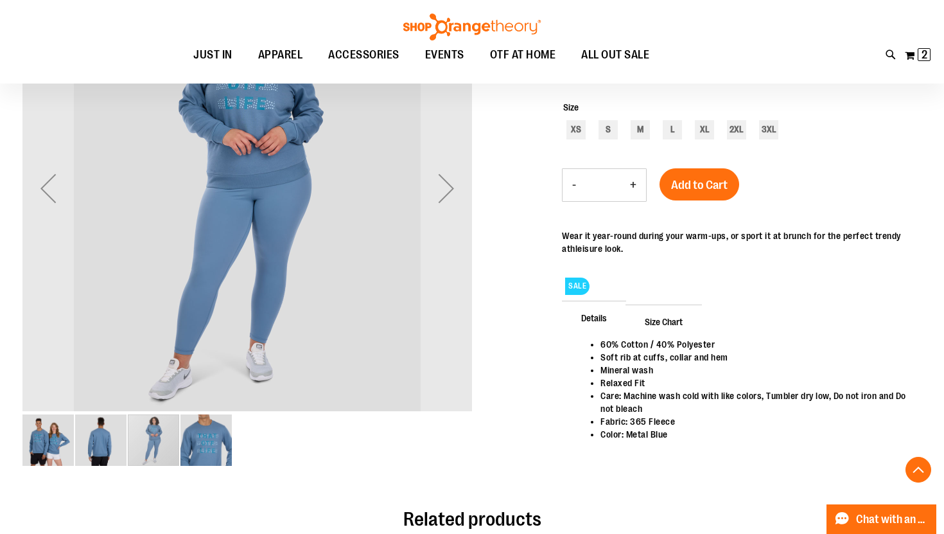
click at [216, 434] on img "image 4 of 4" at bounding box center [205, 439] width 51 height 51
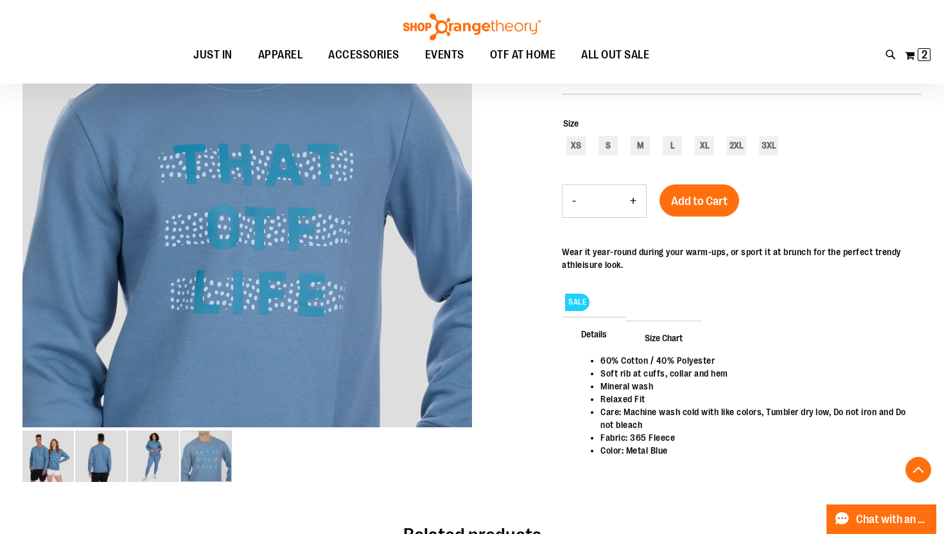
scroll to position [173, 0]
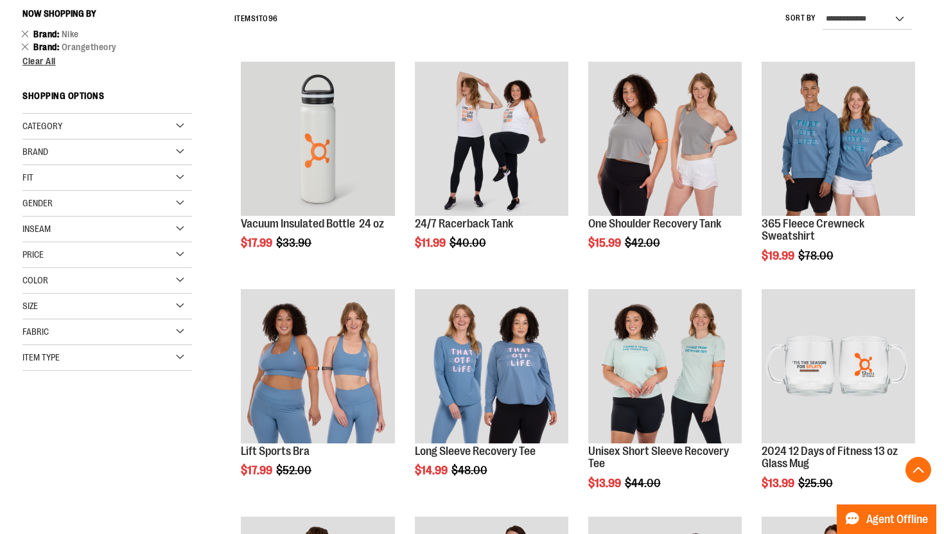
scroll to position [197, 0]
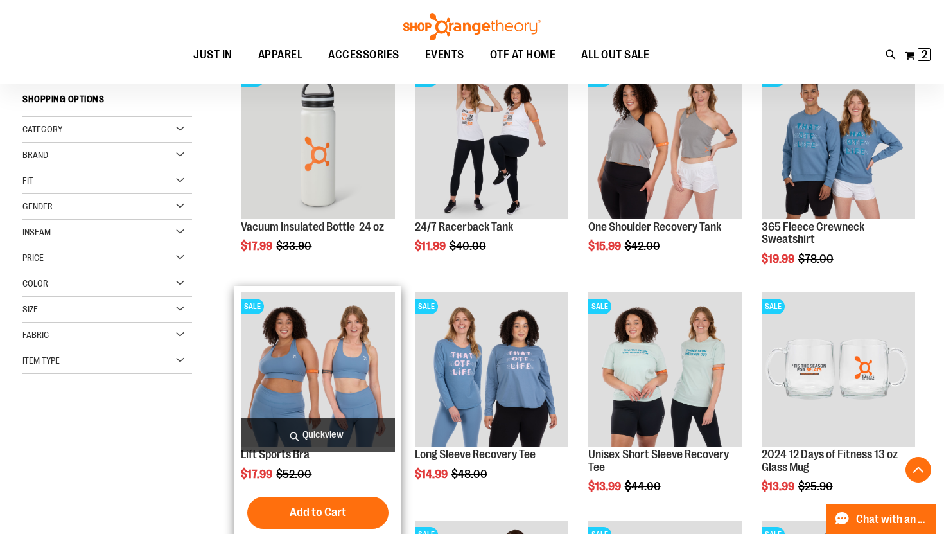
click at [277, 361] on img "product" at bounding box center [318, 369] width 154 height 154
click at [303, 360] on img "product" at bounding box center [318, 369] width 154 height 154
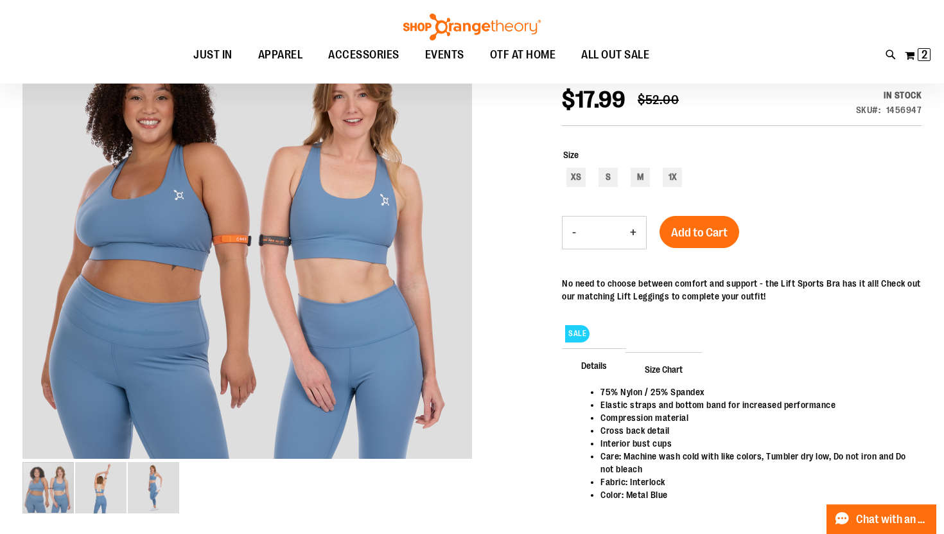
scroll to position [177, 0]
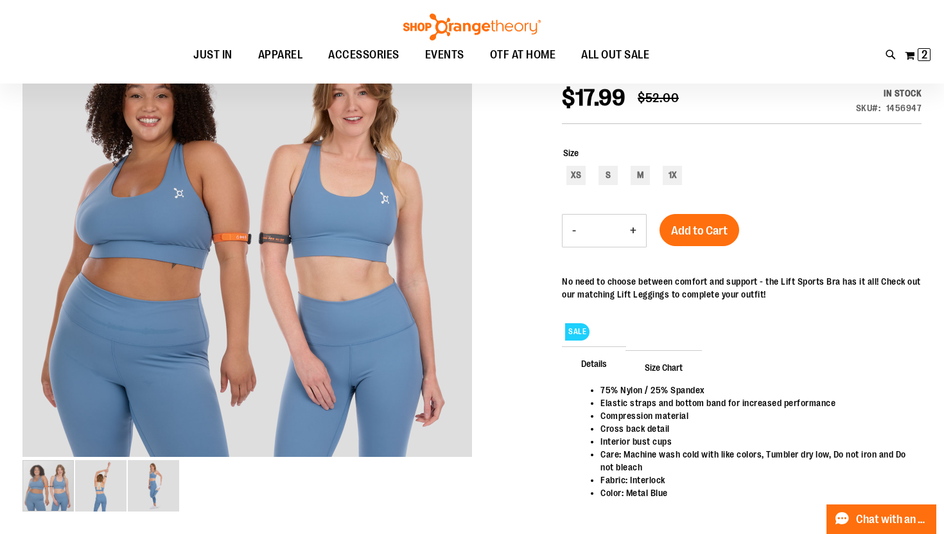
click at [669, 364] on span "Size Chart" at bounding box center [664, 366] width 76 height 33
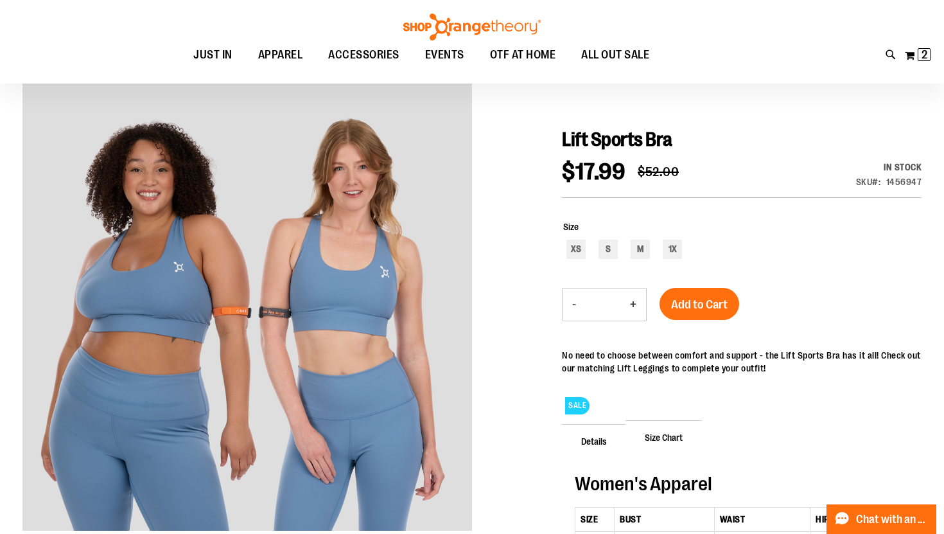
scroll to position [108, 0]
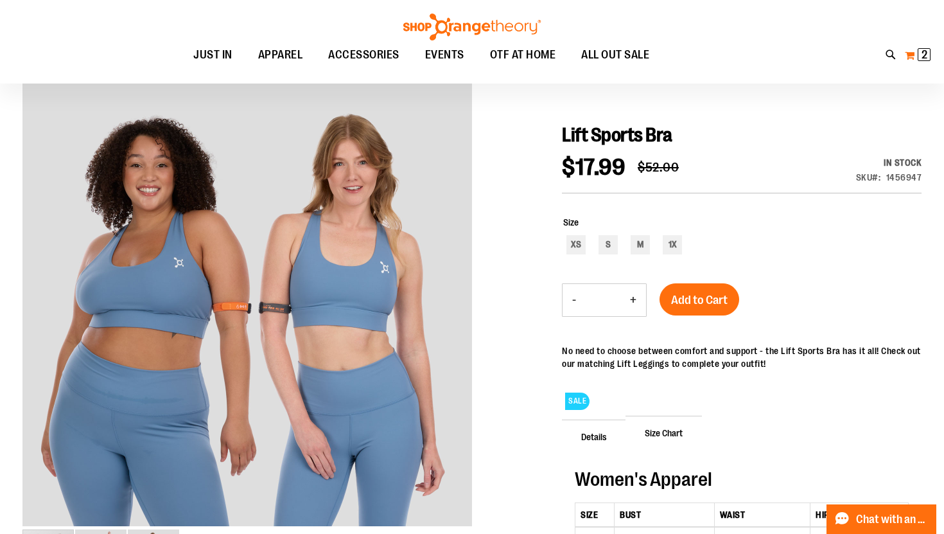
click at [924, 49] on span "2" at bounding box center [925, 54] width 6 height 13
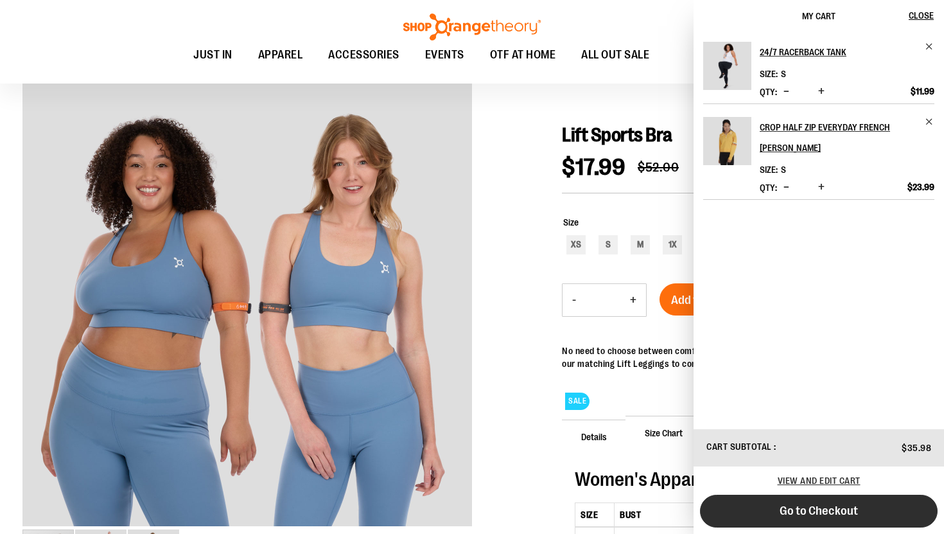
click at [818, 508] on span "Go to Checkout" at bounding box center [819, 511] width 78 height 14
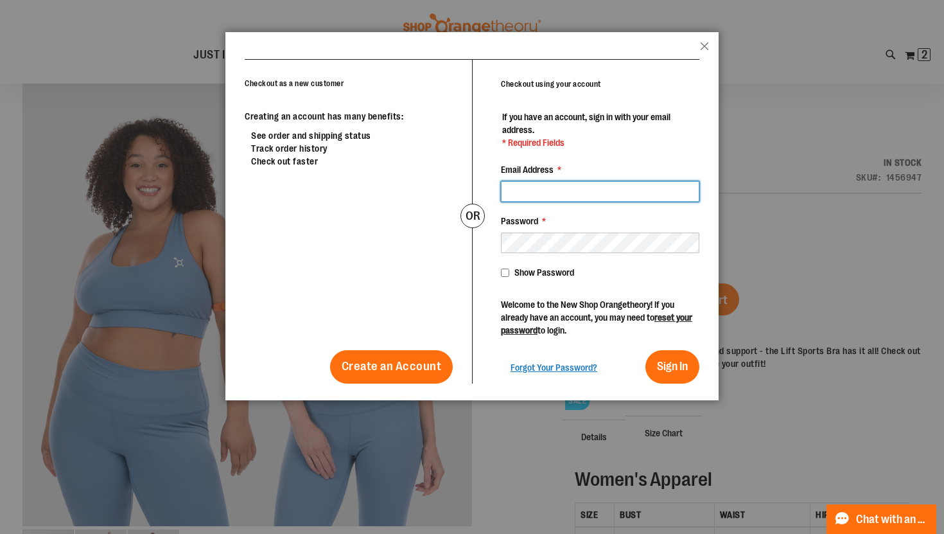
click at [571, 189] on input "Email Address *" at bounding box center [600, 191] width 198 height 21
type input "**********"
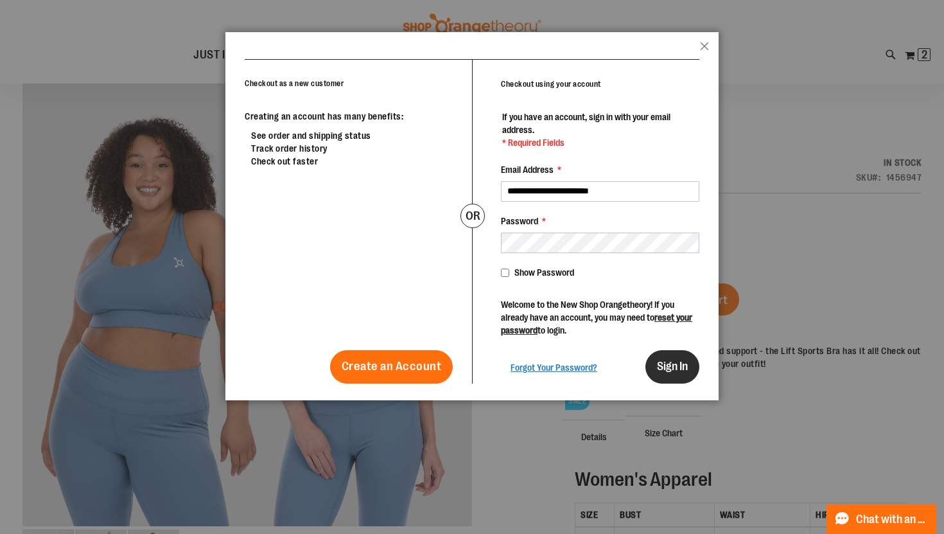
click at [668, 364] on span "Sign In" at bounding box center [672, 366] width 31 height 13
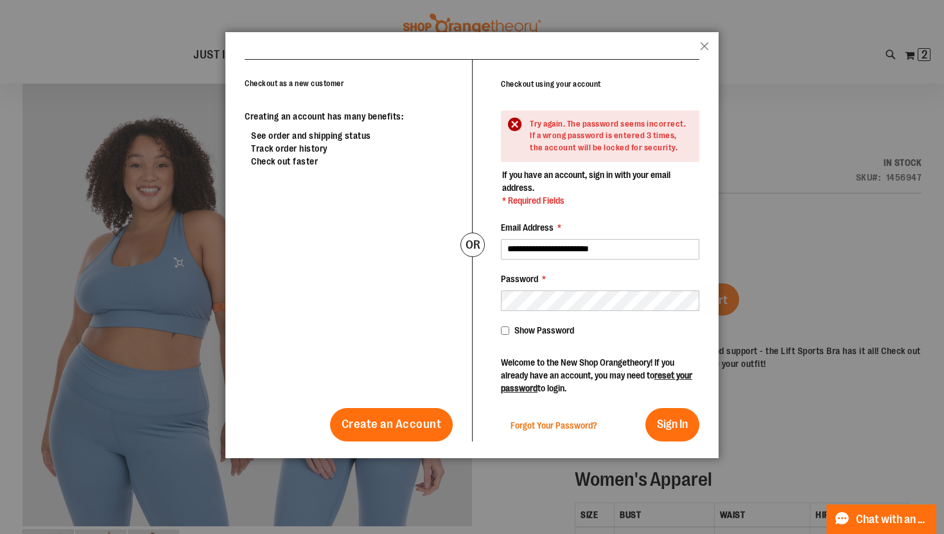
click at [539, 422] on span "Forgot Your Password?" at bounding box center [554, 425] width 87 height 10
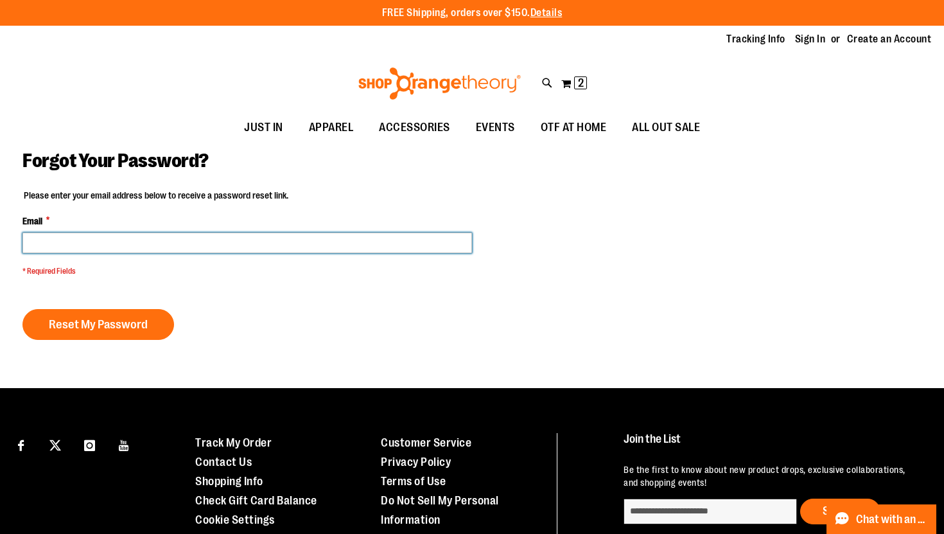
click at [309, 237] on input "Email *" at bounding box center [247, 243] width 450 height 21
type input "**********"
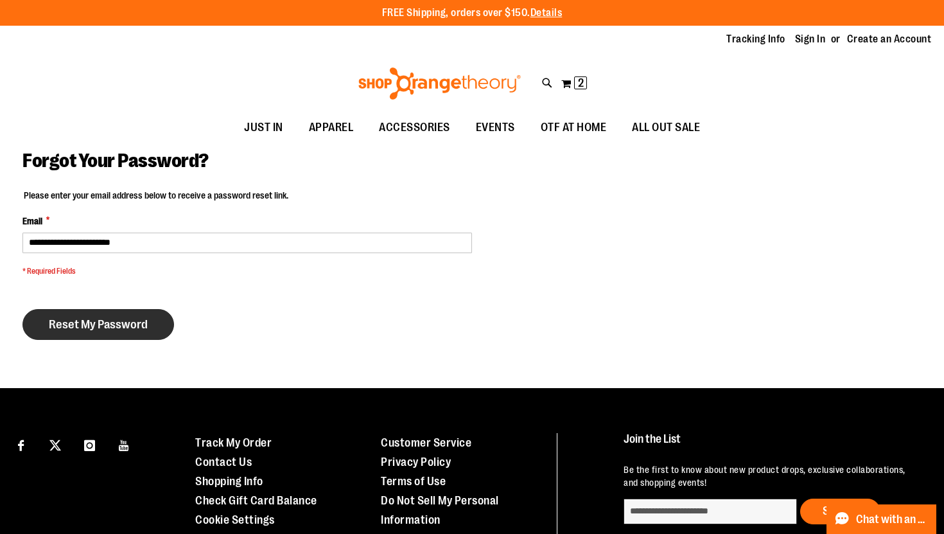
click at [123, 322] on span "Reset My Password" at bounding box center [98, 324] width 99 height 14
